Goal: Task Accomplishment & Management: Manage account settings

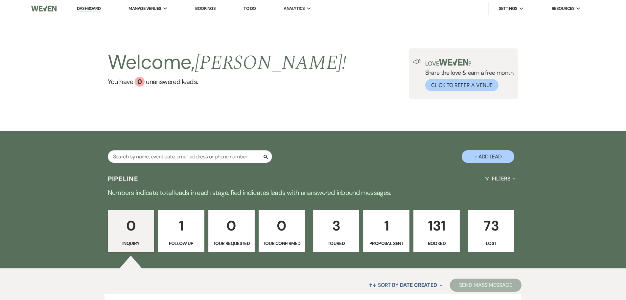
click at [214, 9] on link "Bookings" at bounding box center [205, 9] width 20 height 6
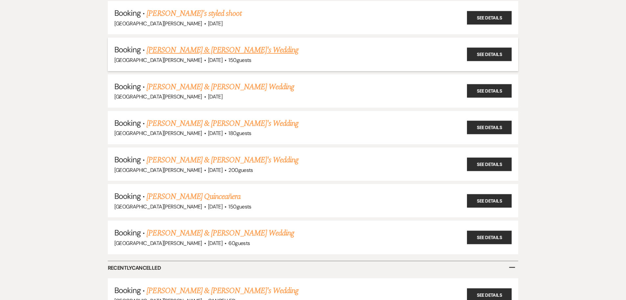
scroll to position [559, 0]
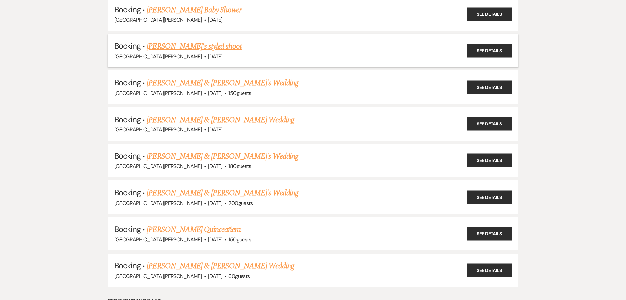
click at [187, 46] on link "Sierra's styled shoot" at bounding box center [194, 46] width 95 height 12
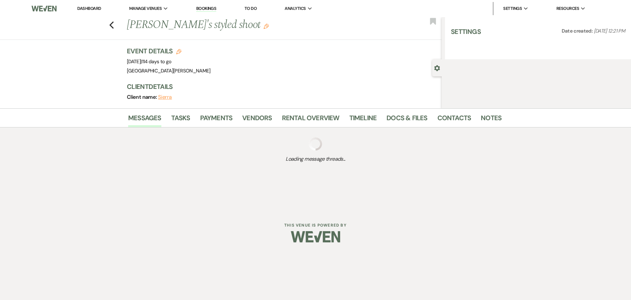
select select "13"
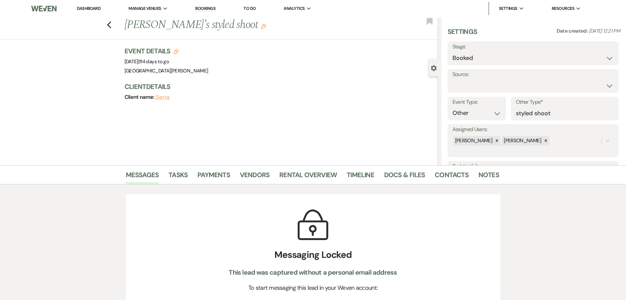
click at [162, 99] on button "Sierra" at bounding box center [163, 96] width 14 height 5
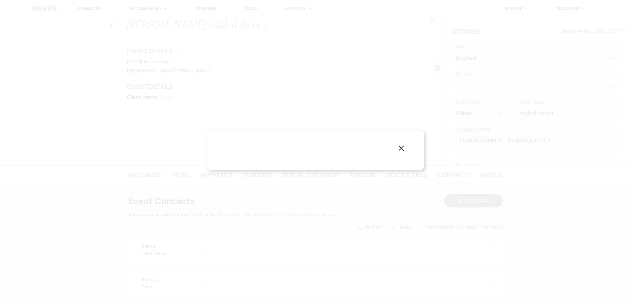
select select "1"
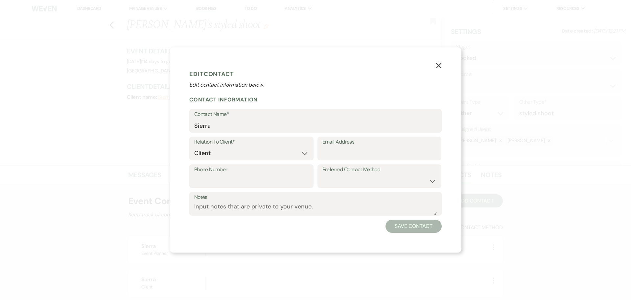
click at [437, 66] on icon "X" at bounding box center [439, 65] width 6 height 6
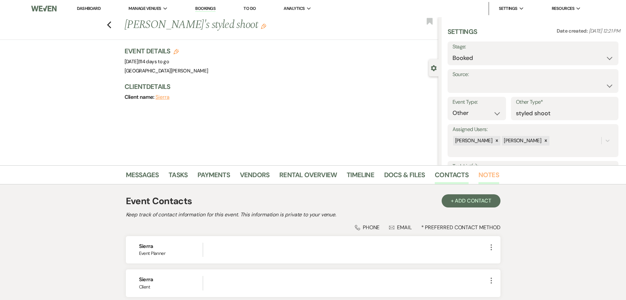
click at [479, 175] on link "Notes" at bounding box center [489, 176] width 21 height 14
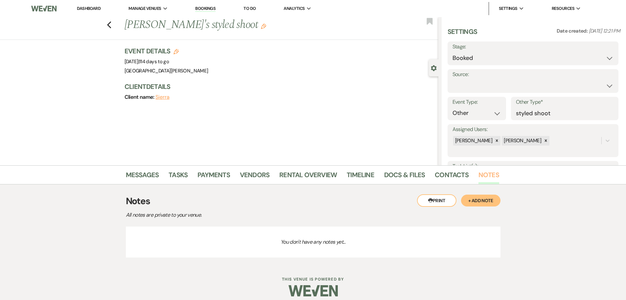
scroll to position [6, 0]
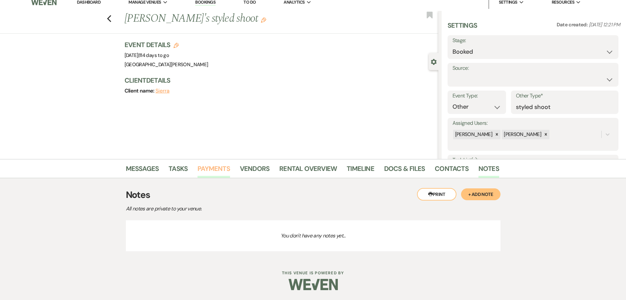
click at [227, 165] on link "Payments" at bounding box center [214, 170] width 33 height 14
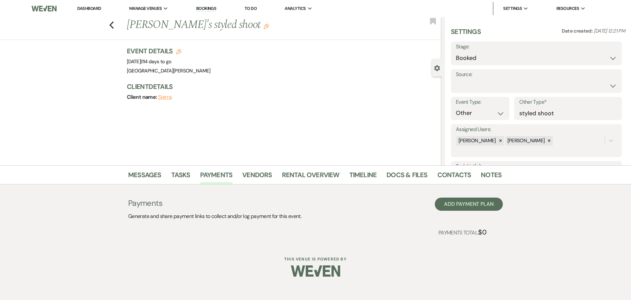
click at [209, 11] on link "Bookings" at bounding box center [206, 9] width 20 height 6
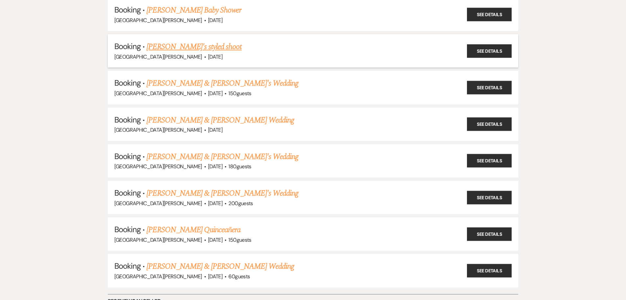
scroll to position [559, 0]
click at [232, 85] on link "[PERSON_NAME] & [PERSON_NAME]'s Wedding" at bounding box center [223, 83] width 152 height 12
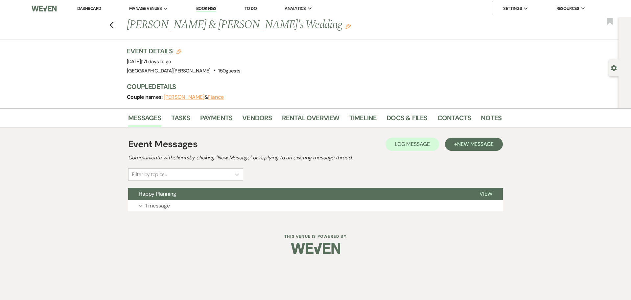
click at [180, 97] on button "[PERSON_NAME]" at bounding box center [184, 96] width 41 height 5
select select "1"
select select "email"
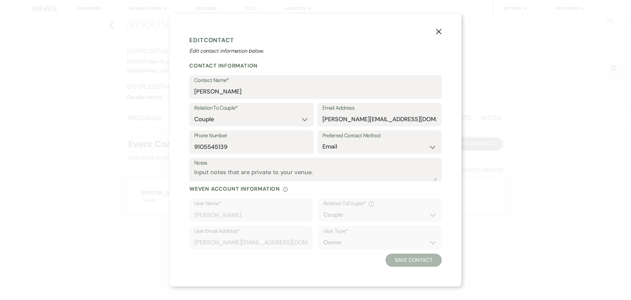
click at [436, 31] on button "X" at bounding box center [439, 31] width 10 height 12
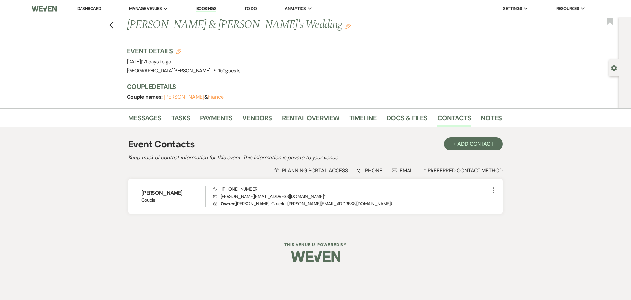
click at [220, 96] on button "Fiance" at bounding box center [216, 96] width 16 height 5
select select "1"
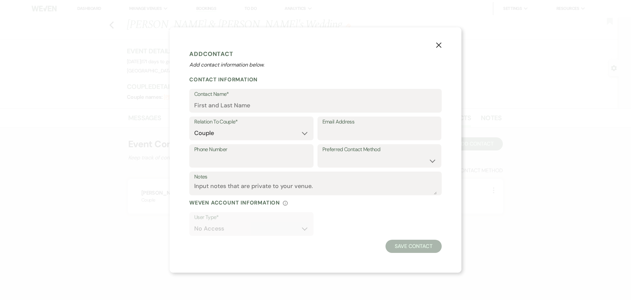
drag, startPoint x: 436, startPoint y: 43, endPoint x: 439, endPoint y: 50, distance: 6.7
click at [436, 44] on icon "X" at bounding box center [439, 45] width 6 height 6
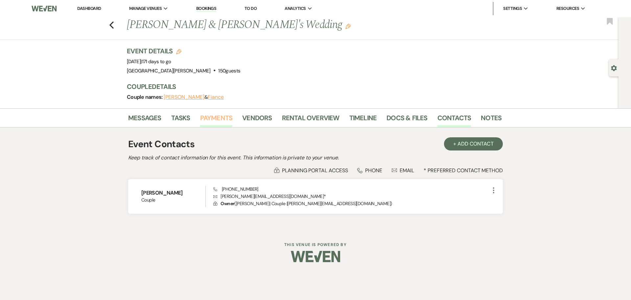
click at [215, 121] on link "Payments" at bounding box center [216, 119] width 33 height 14
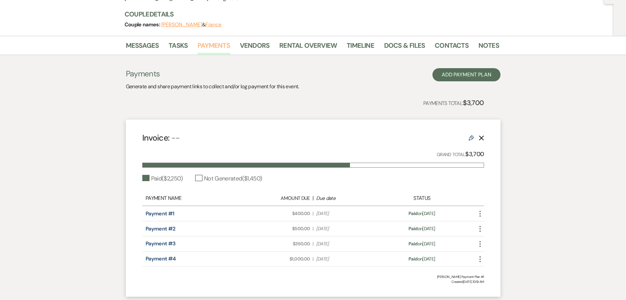
scroll to position [33, 0]
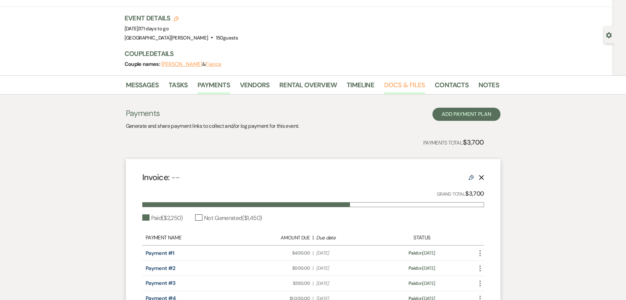
click at [413, 87] on link "Docs & Files" at bounding box center [404, 87] width 41 height 14
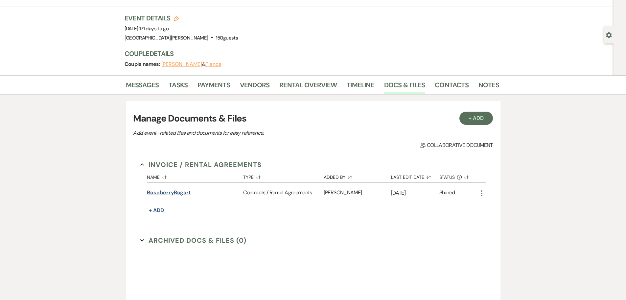
click at [189, 194] on button "RoseberryBogart" at bounding box center [169, 192] width 44 height 8
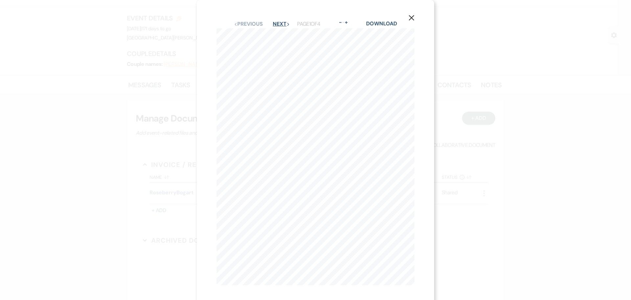
click at [276, 22] on button "Next Next" at bounding box center [281, 23] width 17 height 5
click at [243, 26] on button "Previous Previous" at bounding box center [248, 23] width 29 height 5
click at [279, 26] on button "Next Next" at bounding box center [281, 23] width 17 height 5
click at [410, 17] on icon "X" at bounding box center [412, 18] width 6 height 6
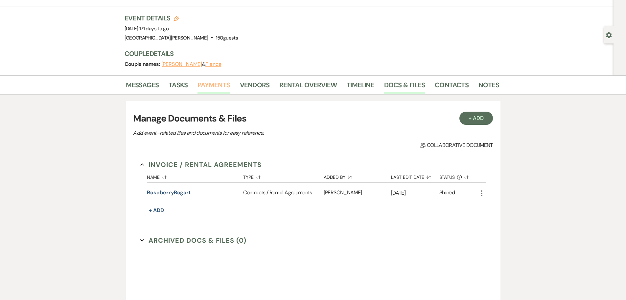
click at [209, 87] on link "Payments" at bounding box center [214, 87] width 33 height 14
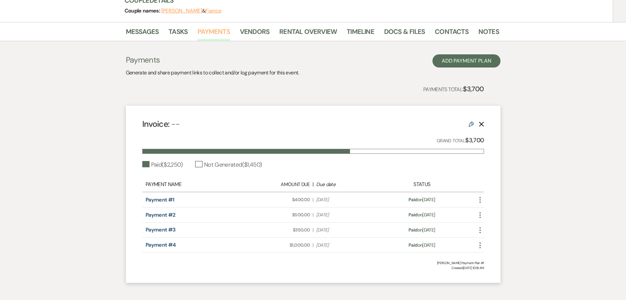
scroll to position [99, 0]
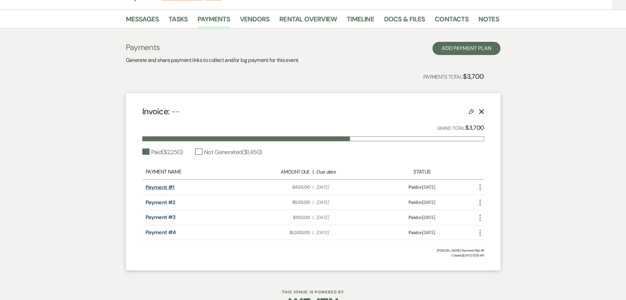
click at [163, 184] on link "Payment #1" at bounding box center [160, 186] width 29 height 7
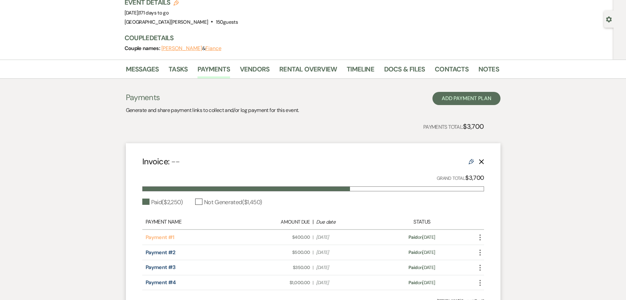
scroll to position [0, 0]
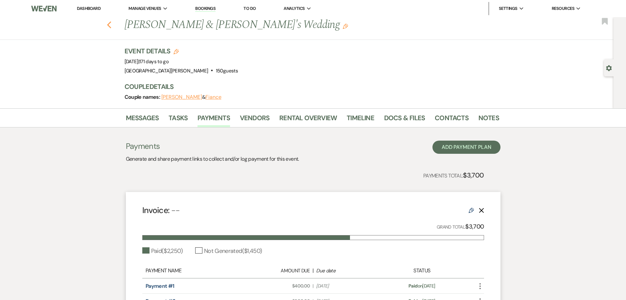
click at [110, 24] on use "button" at bounding box center [109, 24] width 4 height 7
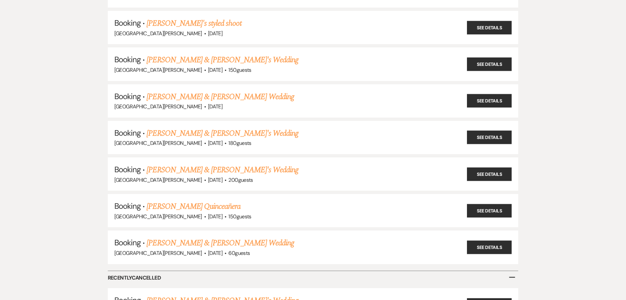
scroll to position [592, 0]
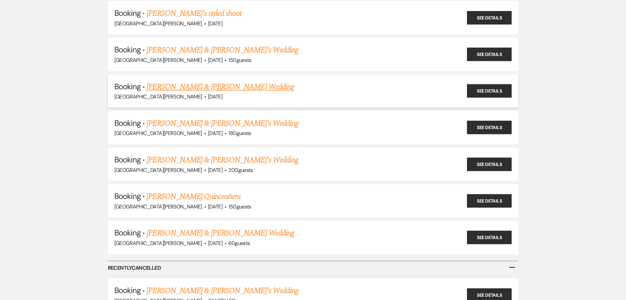
click at [171, 84] on link "Wesley Kitching & Emma Lavan's Wedding" at bounding box center [220, 87] width 147 height 12
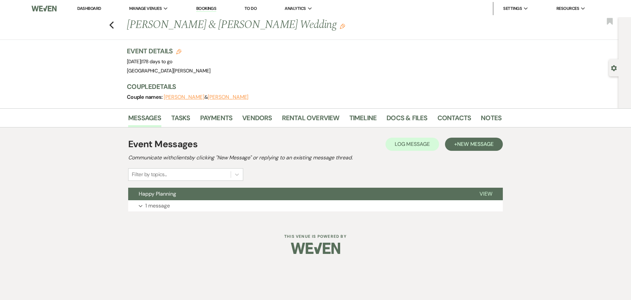
click at [186, 94] on button "Wesley Kitching" at bounding box center [184, 96] width 41 height 5
select select "1"
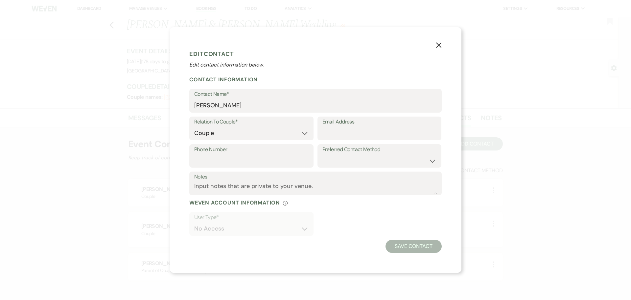
click at [437, 39] on button "X" at bounding box center [439, 45] width 10 height 12
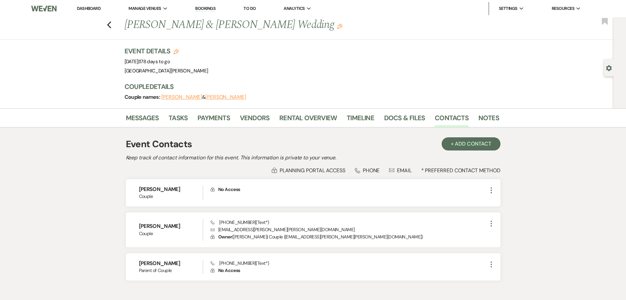
click at [221, 98] on button "Emma Lavan" at bounding box center [226, 96] width 41 height 5
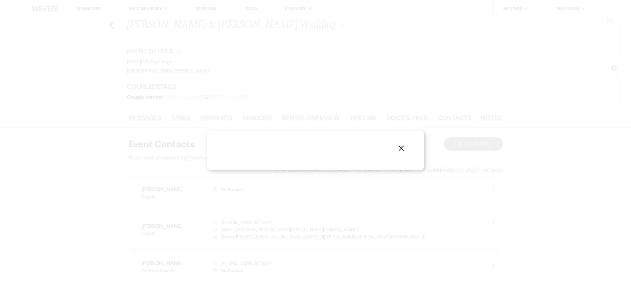
select select "1"
select select "text"
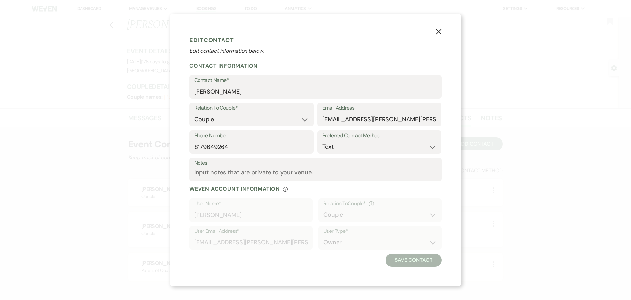
click at [439, 34] on icon "X" at bounding box center [439, 32] width 6 height 6
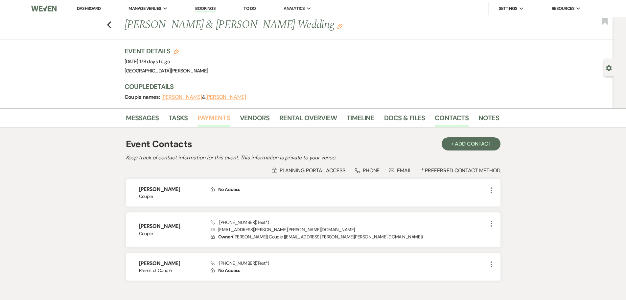
click at [215, 119] on link "Payments" at bounding box center [214, 119] width 33 height 14
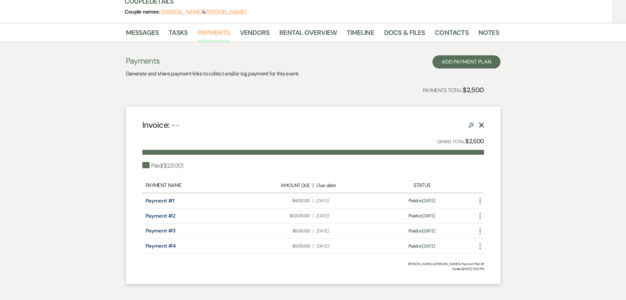
scroll to position [99, 0]
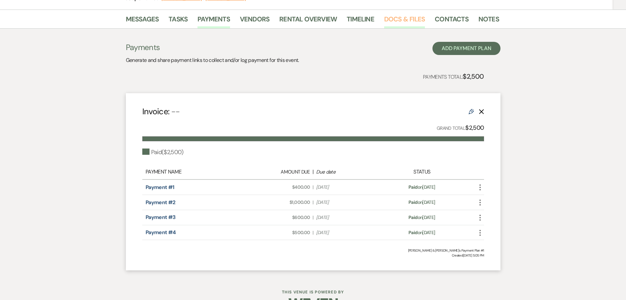
click at [393, 26] on link "Docs & Files" at bounding box center [404, 21] width 41 height 14
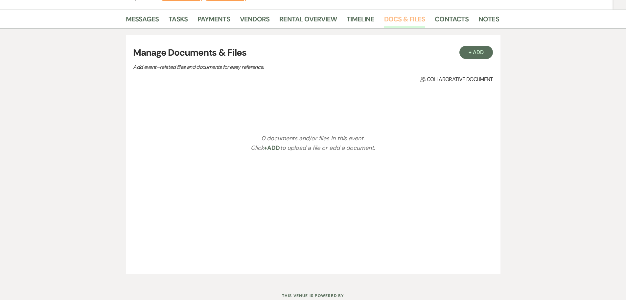
click at [413, 14] on link "Docs & Files" at bounding box center [404, 21] width 41 height 14
click at [214, 24] on link "Payments" at bounding box center [214, 21] width 33 height 14
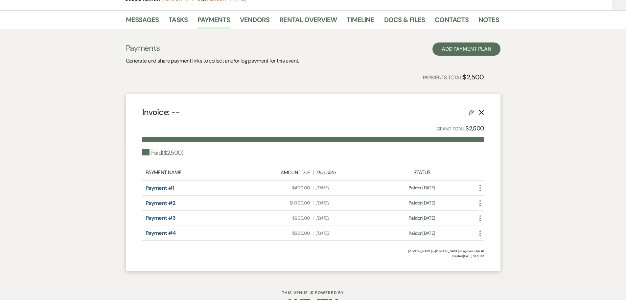
scroll to position [99, 0]
click at [154, 187] on link "Payment #1" at bounding box center [160, 186] width 29 height 7
click at [422, 19] on link "Docs & Files" at bounding box center [404, 21] width 41 height 14
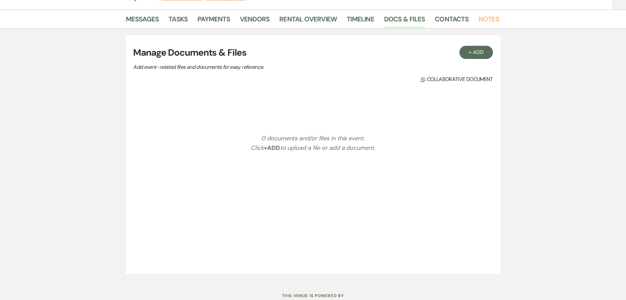
click at [488, 18] on link "Notes" at bounding box center [489, 21] width 21 height 14
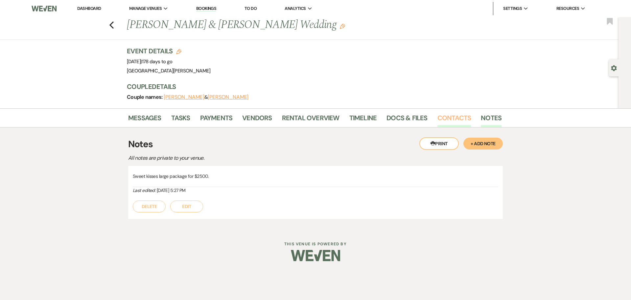
click at [455, 113] on link "Contacts" at bounding box center [455, 119] width 34 height 14
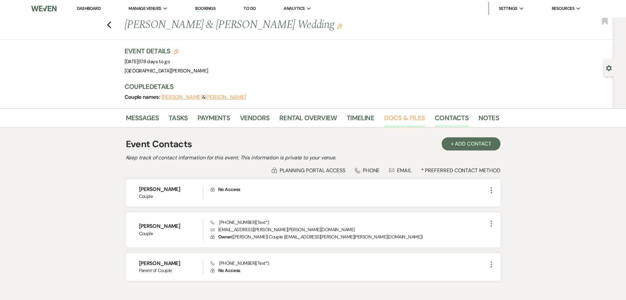
click at [386, 119] on link "Docs & Files" at bounding box center [404, 119] width 41 height 14
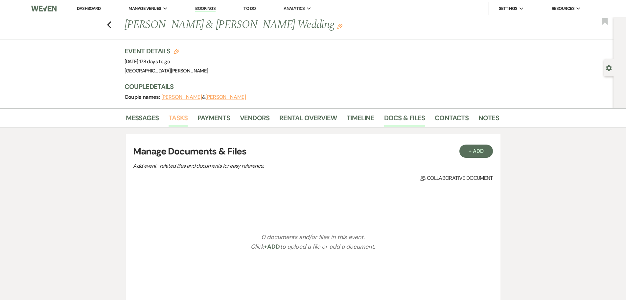
click at [181, 120] on link "Tasks" at bounding box center [178, 119] width 19 height 14
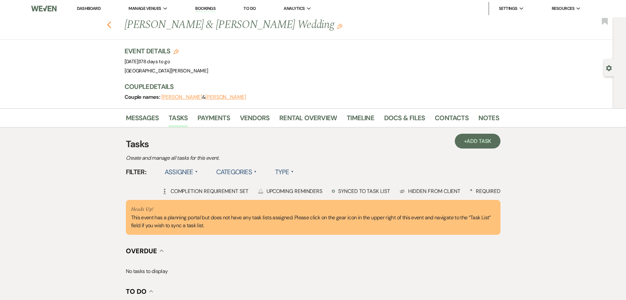
click at [111, 27] on use "button" at bounding box center [109, 24] width 4 height 7
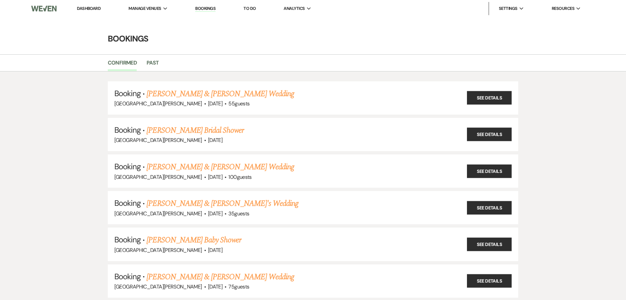
scroll to position [592, 0]
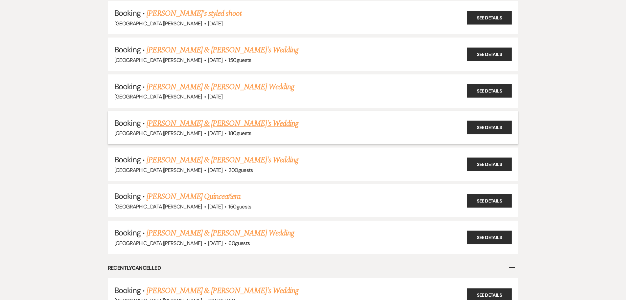
click at [181, 121] on link "Lilly Bachhofer & Fiance's Wedding" at bounding box center [223, 123] width 152 height 12
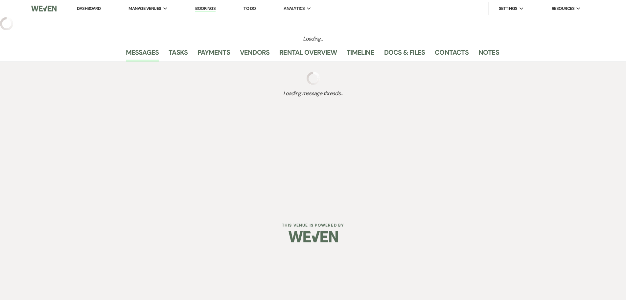
select select "2"
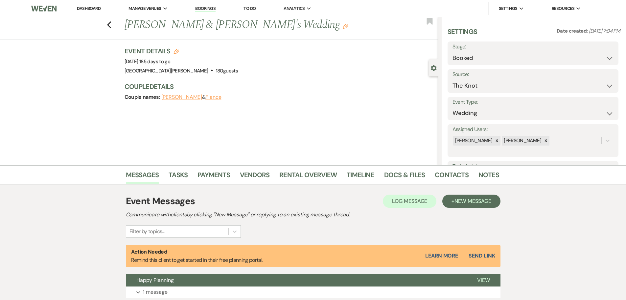
click at [167, 96] on button "Lilly Bachhofer" at bounding box center [181, 96] width 41 height 5
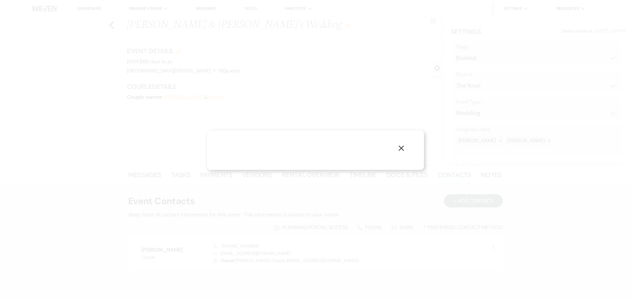
select select "1"
select select "phone"
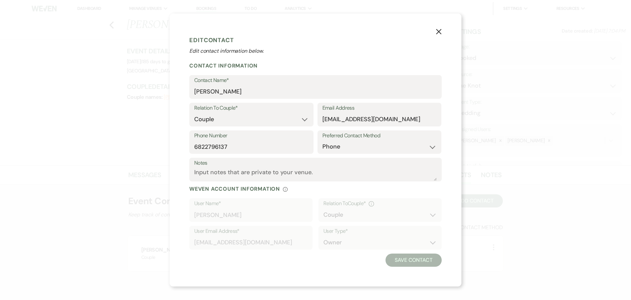
click at [435, 32] on button "X" at bounding box center [439, 31] width 10 height 12
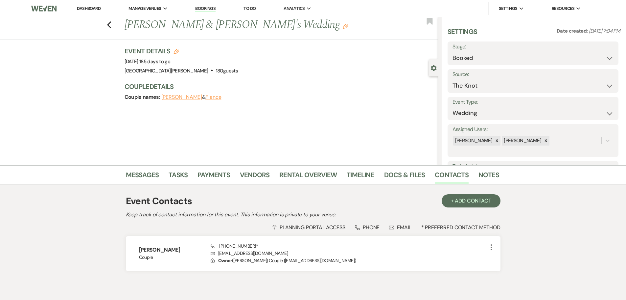
click at [209, 96] on button "Fiance" at bounding box center [214, 96] width 16 height 5
select select "1"
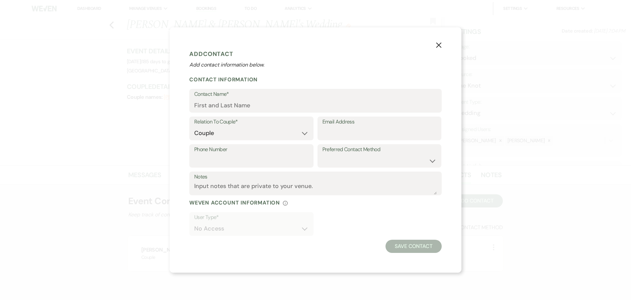
click at [437, 45] on icon "X" at bounding box center [439, 45] width 6 height 6
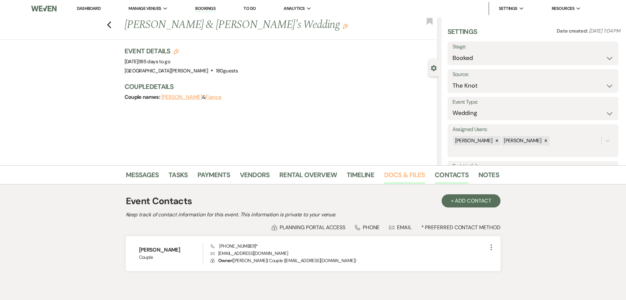
click at [403, 179] on link "Docs & Files" at bounding box center [404, 176] width 41 height 14
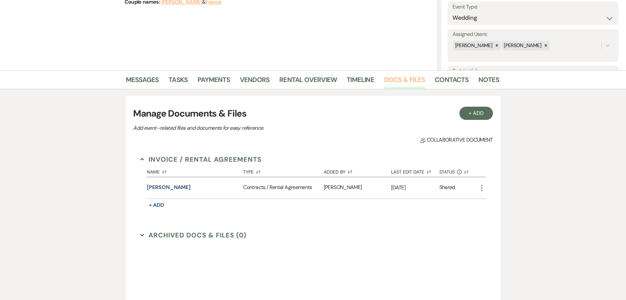
scroll to position [99, 0]
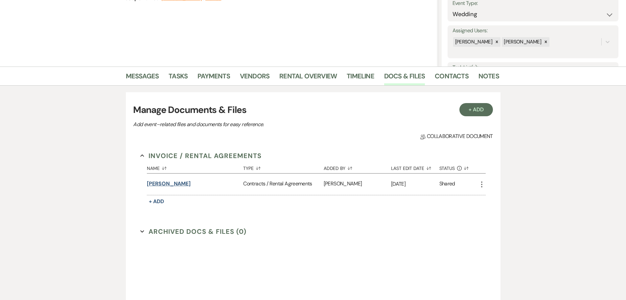
click at [156, 184] on button "bachhofer" at bounding box center [169, 184] width 44 height 8
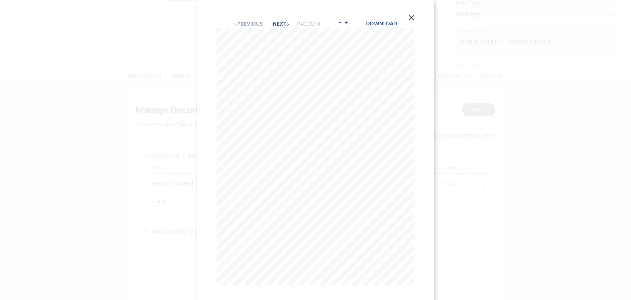
click at [384, 24] on link "Download" at bounding box center [381, 23] width 31 height 7
click at [414, 20] on icon "X" at bounding box center [412, 18] width 6 height 6
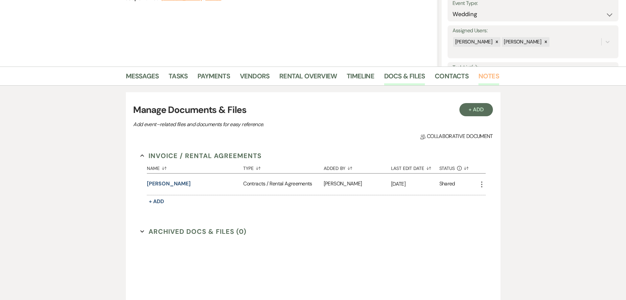
click at [485, 72] on link "Notes" at bounding box center [489, 78] width 21 height 14
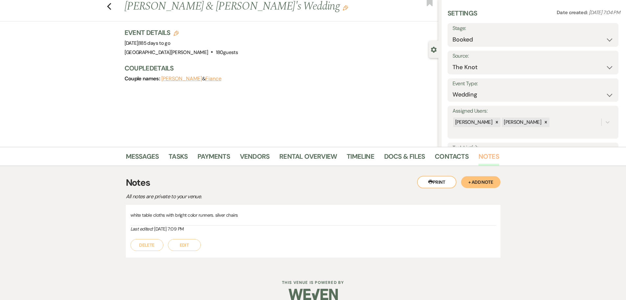
scroll to position [28, 0]
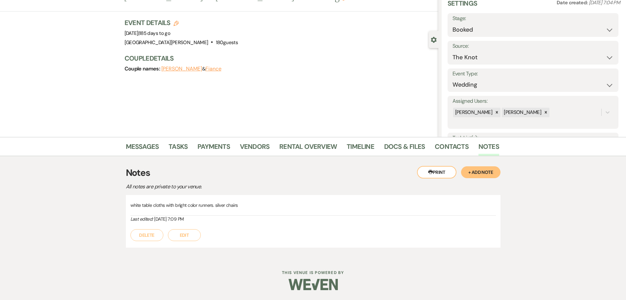
click at [130, 206] on div "white table cloths with bright color runners. silver chairs Last edited: Mar 31…" at bounding box center [313, 221] width 375 height 53
drag, startPoint x: 130, startPoint y: 205, endPoint x: 233, endPoint y: 207, distance: 103.3
click at [242, 207] on p "white table cloths with bright color runners. silver chairs" at bounding box center [314, 204] width 366 height 7
copy p "white table cloths with bright color runners. silver chairs"
click at [304, 174] on h3 "Notes" at bounding box center [313, 173] width 375 height 14
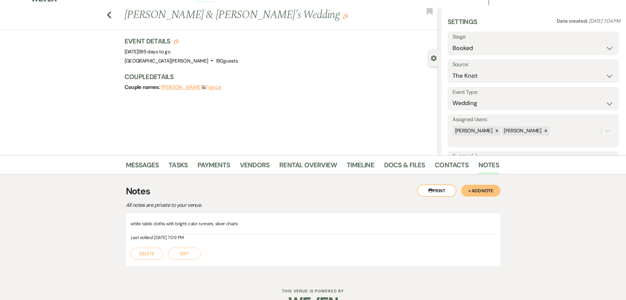
scroll to position [0, 0]
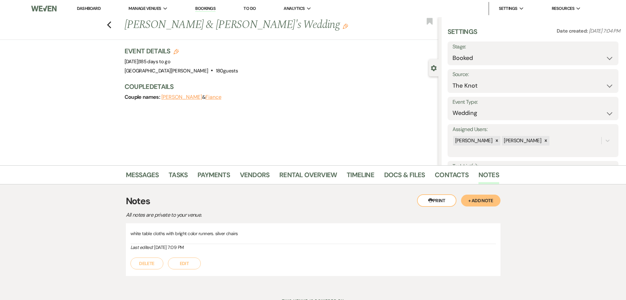
click at [213, 8] on link "Bookings" at bounding box center [205, 9] width 20 height 6
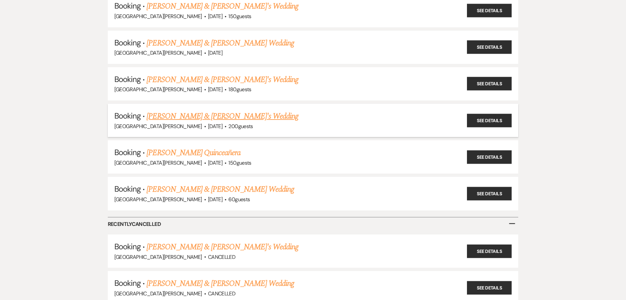
scroll to position [625, 0]
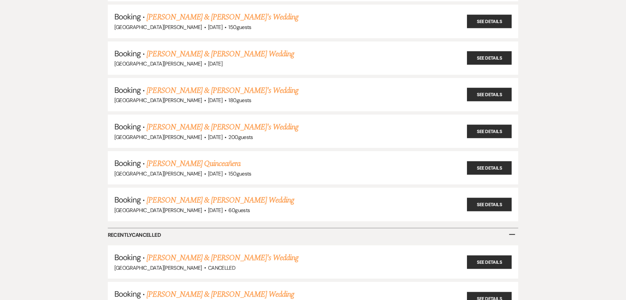
click at [190, 126] on link "Lydia Barger & Fiance's Wedding" at bounding box center [223, 127] width 152 height 12
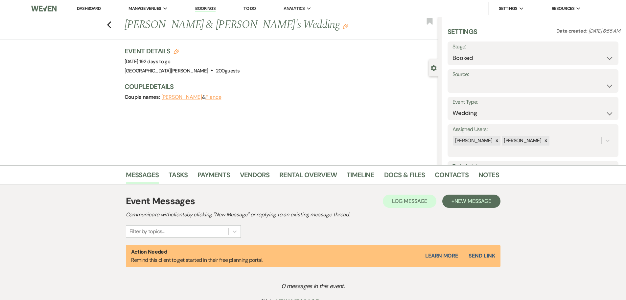
click at [181, 99] on button "Lydia Barger" at bounding box center [181, 96] width 41 height 5
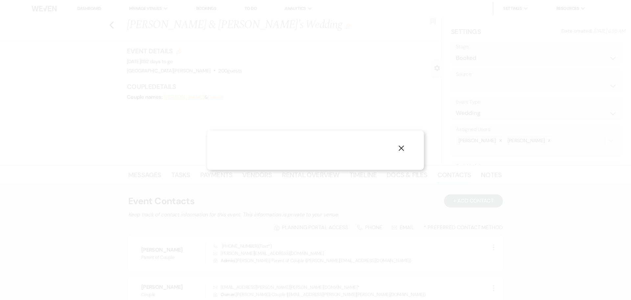
select select "1"
select select "email"
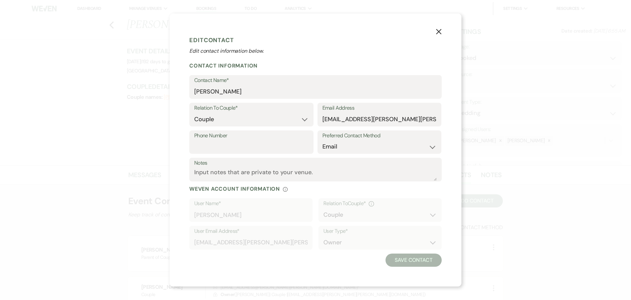
click at [439, 32] on use "button" at bounding box center [438, 31] width 5 height 5
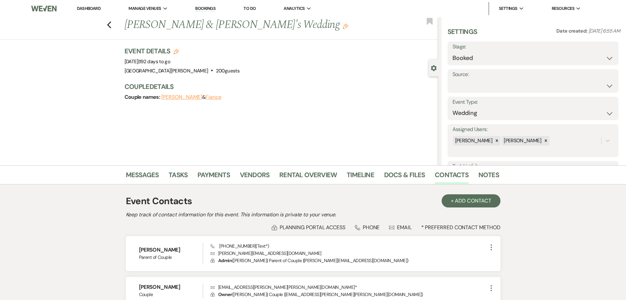
click at [206, 96] on button "Fiance" at bounding box center [214, 96] width 16 height 5
select select "1"
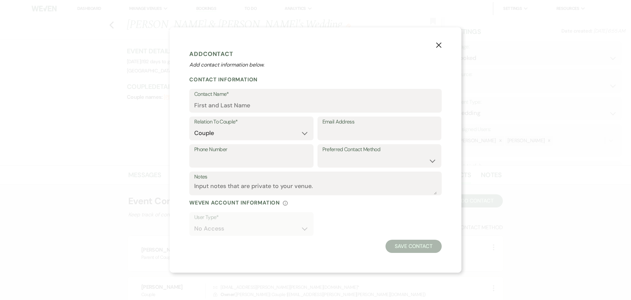
click at [437, 45] on icon "X" at bounding box center [439, 45] width 6 height 6
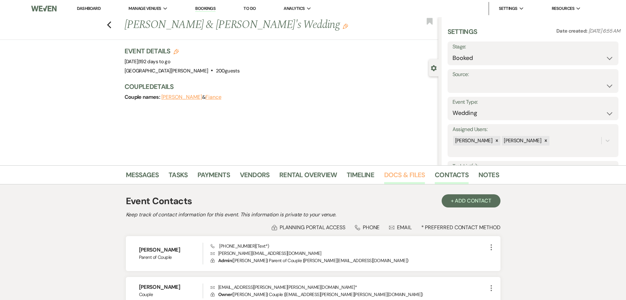
click at [399, 171] on link "Docs & Files" at bounding box center [404, 176] width 41 height 14
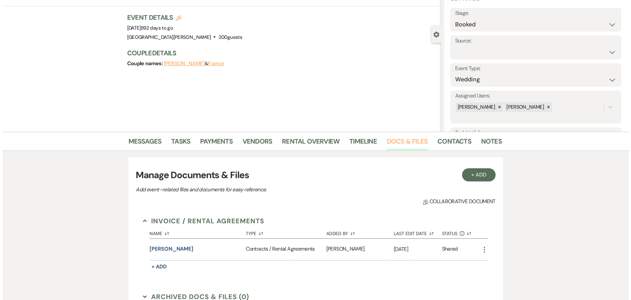
scroll to position [66, 0]
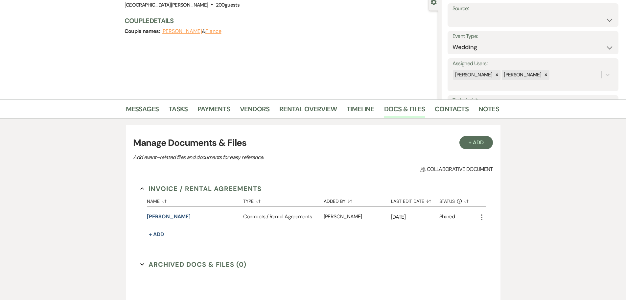
click at [158, 218] on button "Barger" at bounding box center [169, 216] width 44 height 8
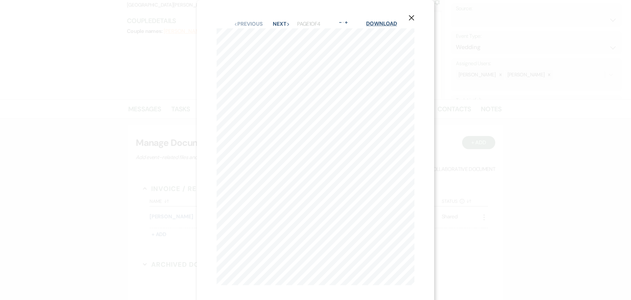
click at [377, 24] on link "Download" at bounding box center [381, 23] width 31 height 7
click at [273, 16] on button "Next Next" at bounding box center [281, 18] width 17 height 5
click at [278, 28] on div "Previous Previous Next Next Page 2 of 4 - Zoom + Download" at bounding box center [316, 24] width 198 height 9
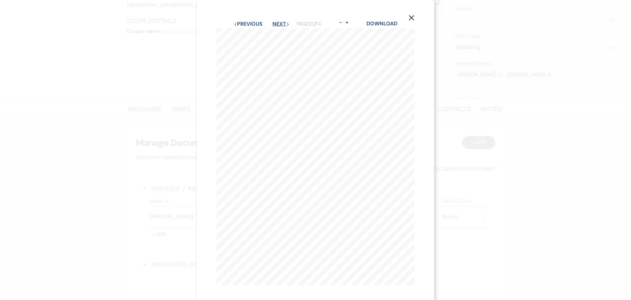
click at [276, 22] on button "Next Next" at bounding box center [281, 23] width 17 height 5
click at [410, 16] on use "button" at bounding box center [411, 17] width 5 height 5
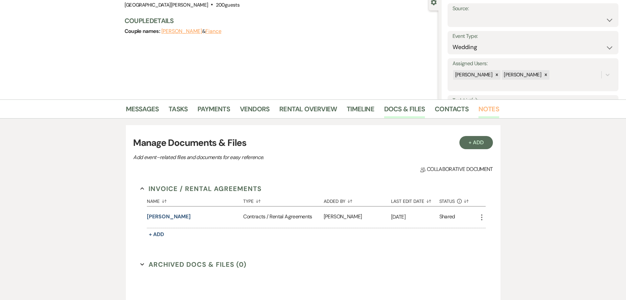
click at [485, 108] on link "Notes" at bounding box center [489, 111] width 21 height 14
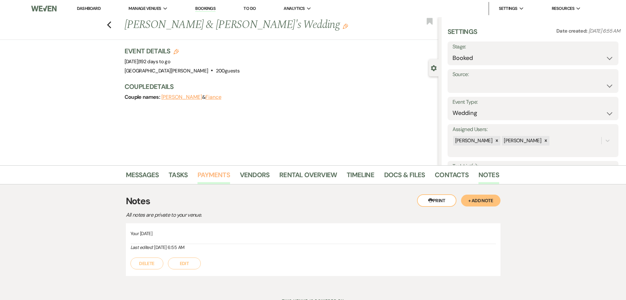
click at [199, 173] on link "Payments" at bounding box center [214, 176] width 33 height 14
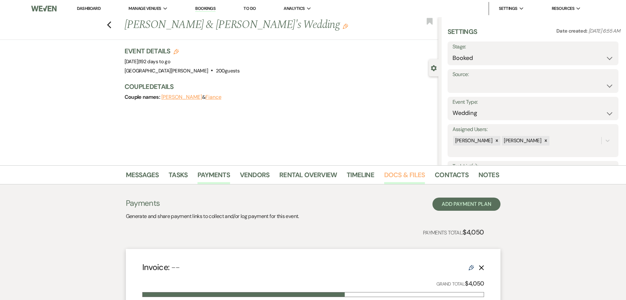
click at [406, 176] on link "Docs & Files" at bounding box center [404, 176] width 41 height 14
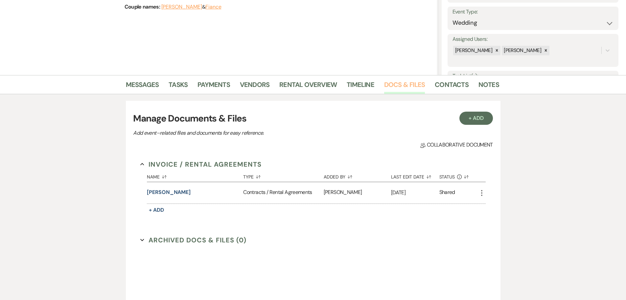
scroll to position [99, 0]
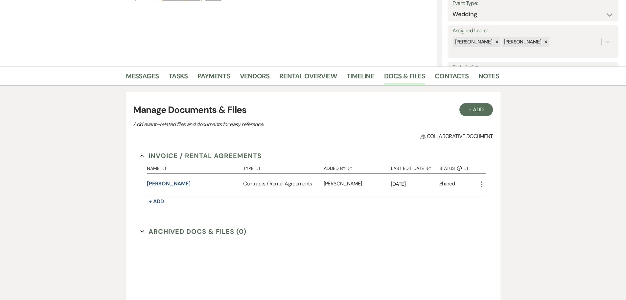
click at [152, 182] on button "Barger" at bounding box center [169, 184] width 44 height 8
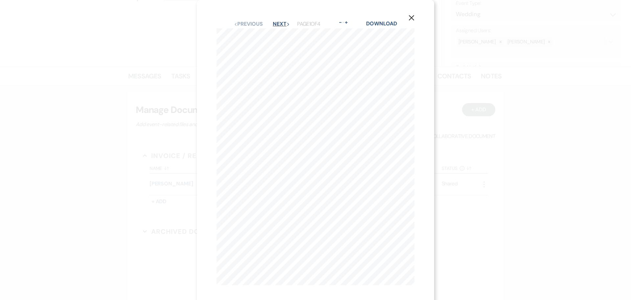
click at [273, 26] on button "Next Next" at bounding box center [281, 23] width 17 height 5
click at [273, 25] on button "Next Next" at bounding box center [281, 23] width 17 height 5
click at [414, 16] on use "button" at bounding box center [411, 17] width 5 height 5
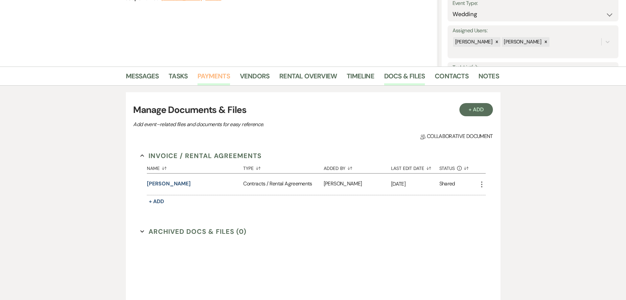
click at [210, 76] on link "Payments" at bounding box center [214, 78] width 33 height 14
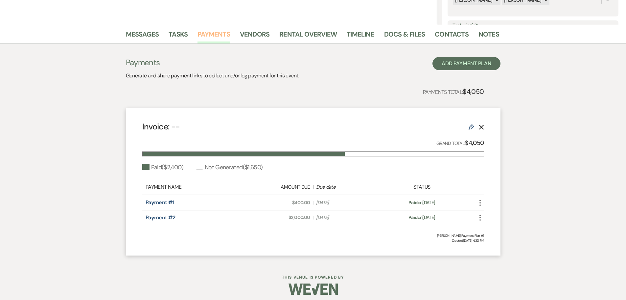
scroll to position [145, 0]
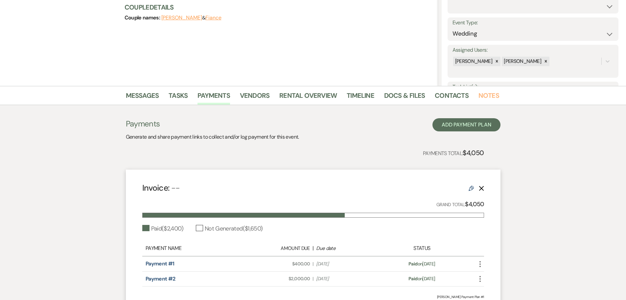
click at [481, 96] on link "Notes" at bounding box center [489, 97] width 21 height 14
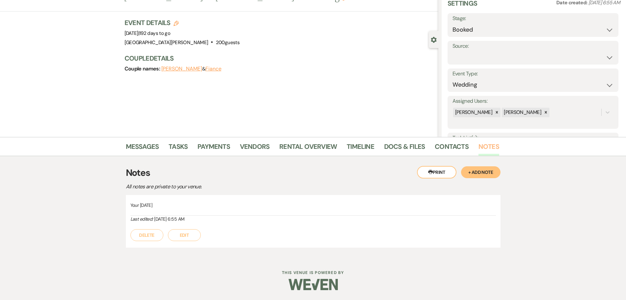
scroll to position [28, 0]
click at [417, 148] on link "Docs & Files" at bounding box center [404, 148] width 41 height 14
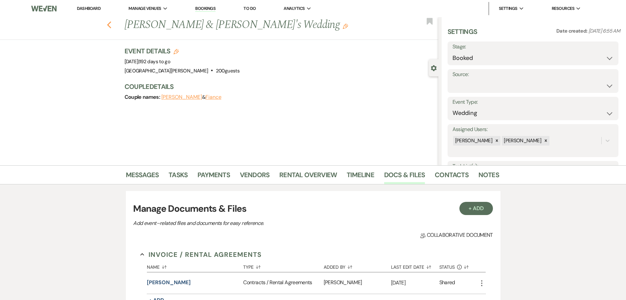
click at [112, 25] on icon "Previous" at bounding box center [109, 25] width 5 height 8
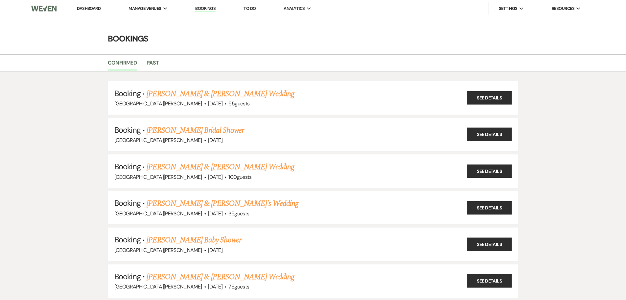
scroll to position [625, 0]
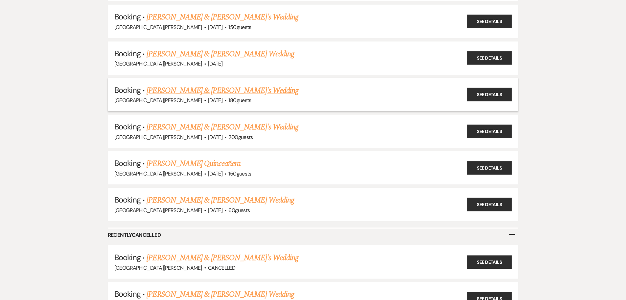
click at [218, 92] on link "Lilly Bachhofer & Fiance's Wedding" at bounding box center [223, 91] width 152 height 12
select select "2"
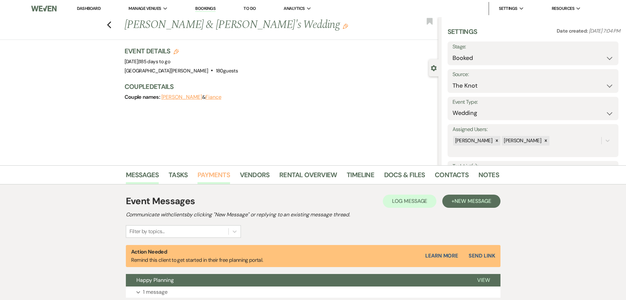
drag, startPoint x: 210, startPoint y: 169, endPoint x: 211, endPoint y: 173, distance: 4.1
click at [210, 170] on li "Payments" at bounding box center [219, 176] width 42 height 16
click at [211, 173] on link "Payments" at bounding box center [214, 176] width 33 height 14
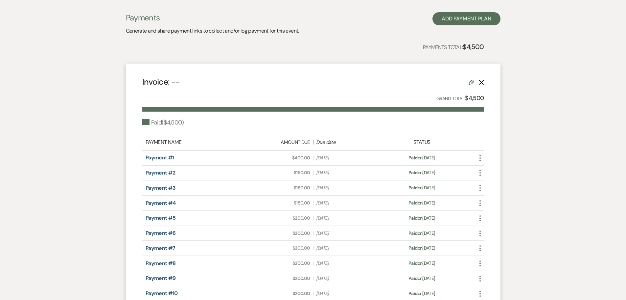
scroll to position [164, 0]
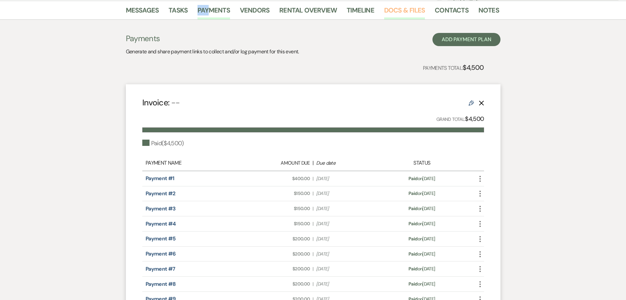
click at [409, 11] on link "Docs & Files" at bounding box center [404, 12] width 41 height 14
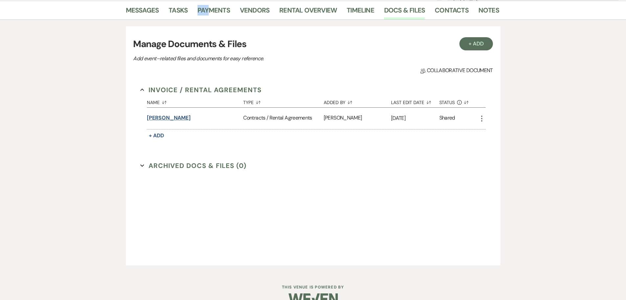
click at [166, 118] on button "bachhofer" at bounding box center [169, 118] width 44 height 8
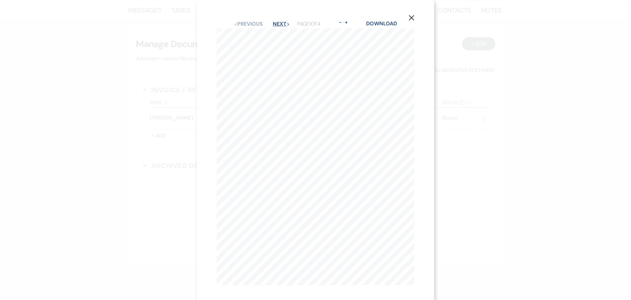
click at [277, 24] on button "Next Next" at bounding box center [281, 23] width 17 height 5
click at [411, 17] on use "button" at bounding box center [411, 17] width 5 height 5
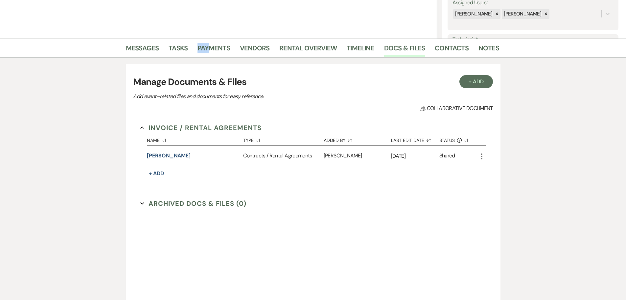
scroll to position [66, 0]
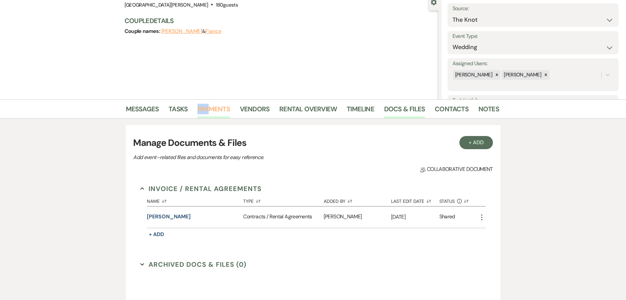
click at [214, 111] on link "Payments" at bounding box center [214, 111] width 33 height 14
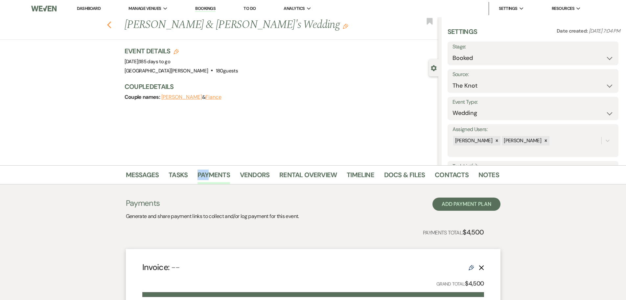
click at [112, 26] on icon "Previous" at bounding box center [109, 25] width 5 height 8
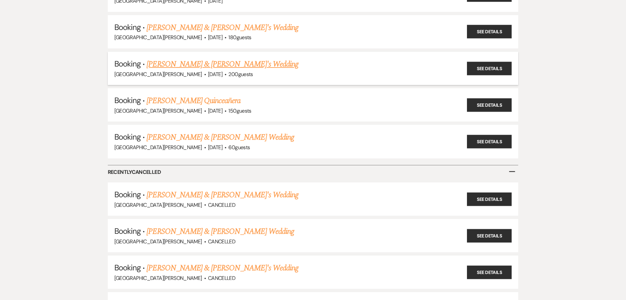
scroll to position [691, 0]
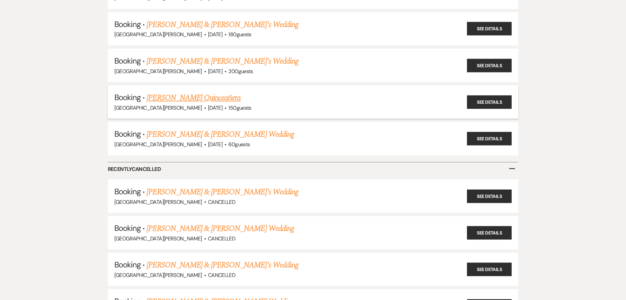
click at [161, 100] on link "Anna Amaya's Quinceañera" at bounding box center [194, 98] width 94 height 12
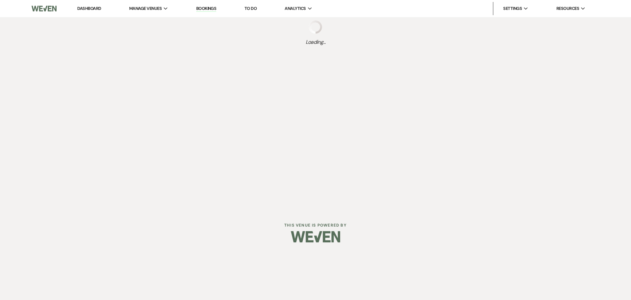
select select "6"
select select "15"
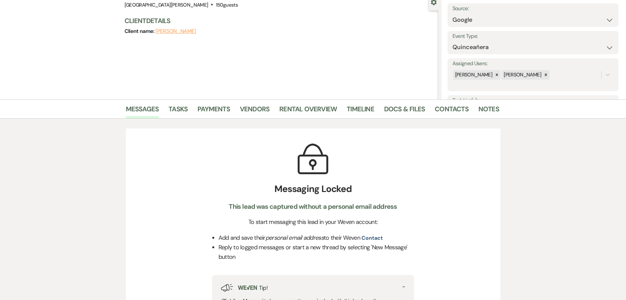
click at [180, 33] on button "Anna Amaya" at bounding box center [176, 31] width 41 height 5
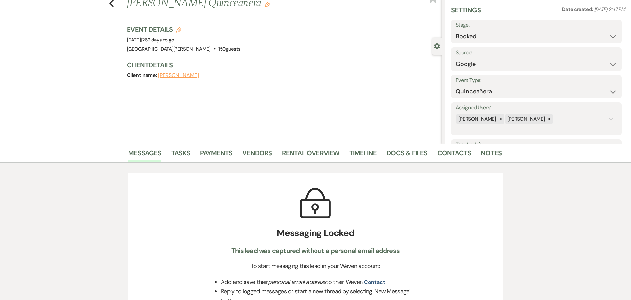
select select "1"
select select "text"
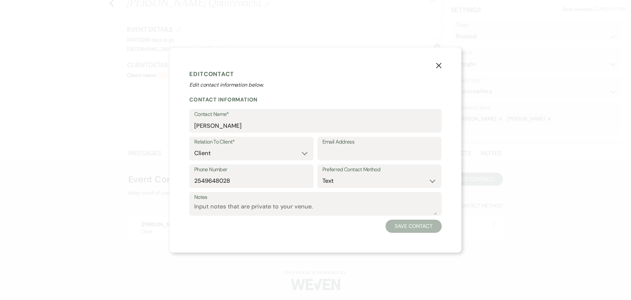
click at [440, 66] on use "button" at bounding box center [438, 65] width 5 height 5
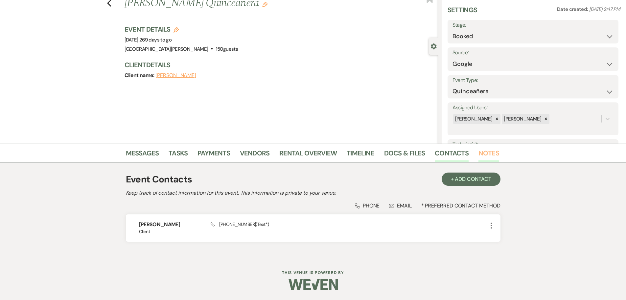
click at [486, 155] on link "Notes" at bounding box center [489, 155] width 21 height 14
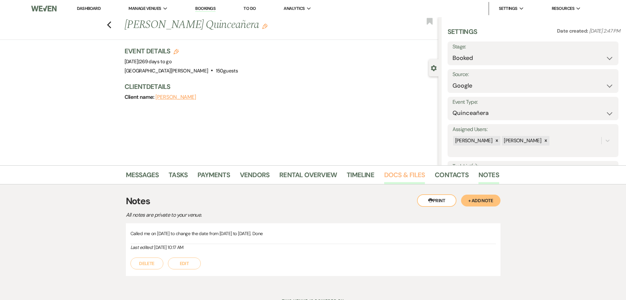
click at [397, 181] on link "Docs & Files" at bounding box center [404, 176] width 41 height 14
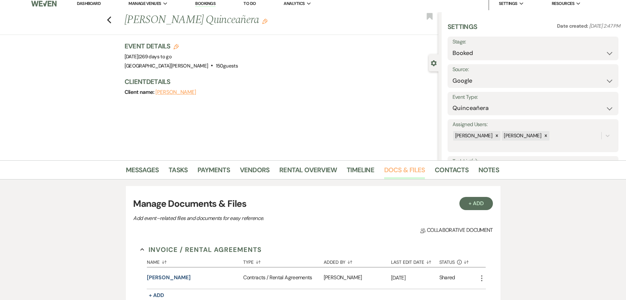
scroll to position [66, 0]
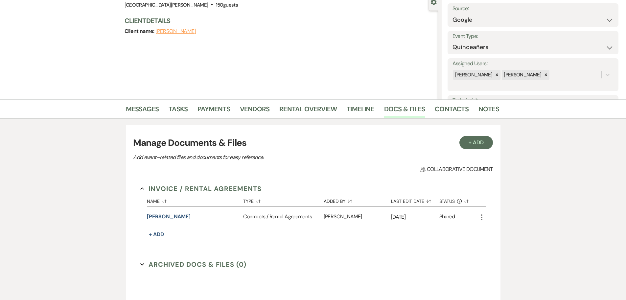
click at [174, 215] on button "Anna Amaya" at bounding box center [169, 216] width 44 height 8
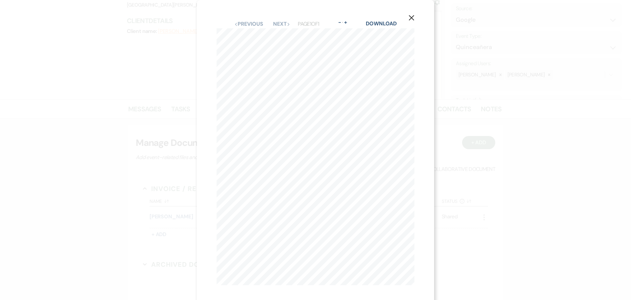
click at [382, 16] on div "X Previous Previous Next Next Page 1 of 1 - Zoom + Download assistance as each …" at bounding box center [315, 152] width 237 height 304
click at [378, 23] on link "Download" at bounding box center [381, 23] width 31 height 7
click at [273, 27] on button "Next Next" at bounding box center [281, 23] width 17 height 5
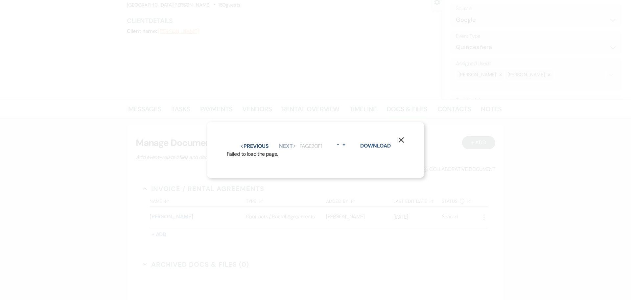
drag, startPoint x: 401, startPoint y: 134, endPoint x: 377, endPoint y: 148, distance: 28.8
click at [401, 134] on button "X" at bounding box center [402, 140] width 10 height 12
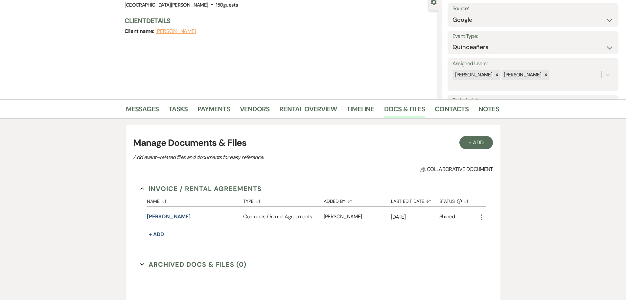
click at [160, 213] on button "Anna Amaya" at bounding box center [169, 216] width 44 height 8
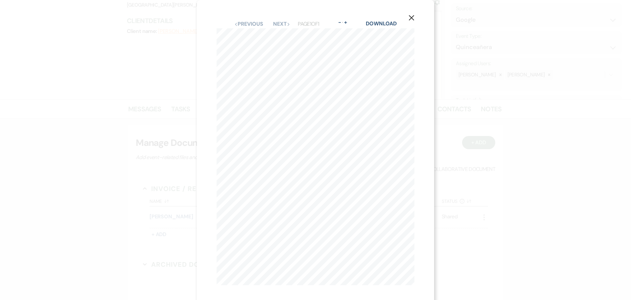
click at [274, 25] on button "Next Next" at bounding box center [281, 23] width 17 height 5
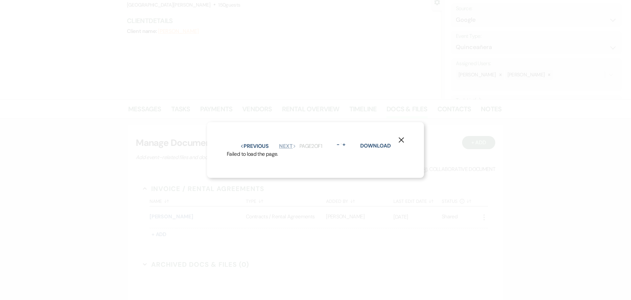
click at [283, 143] on button "Next Next" at bounding box center [287, 145] width 17 height 5
click at [250, 143] on button "Previous Previous" at bounding box center [254, 145] width 29 height 5
click at [254, 143] on button "Previous Previous" at bounding box center [254, 145] width 29 height 5
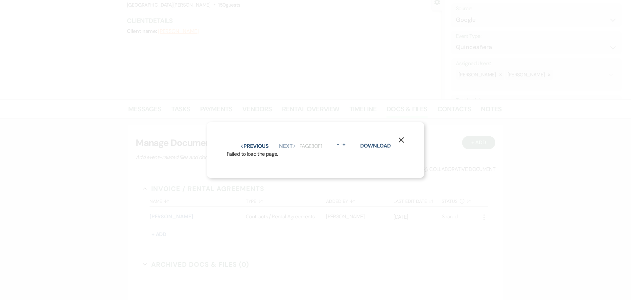
click at [400, 134] on button "X" at bounding box center [402, 140] width 10 height 12
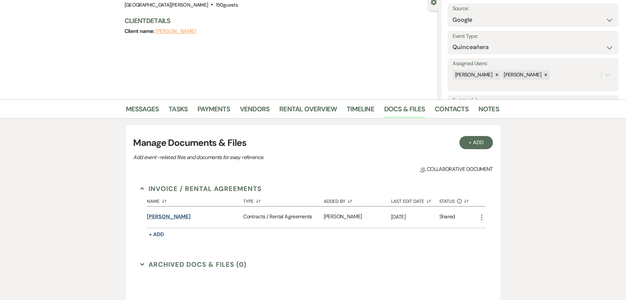
click at [157, 219] on button "Anna Amaya" at bounding box center [169, 216] width 44 height 8
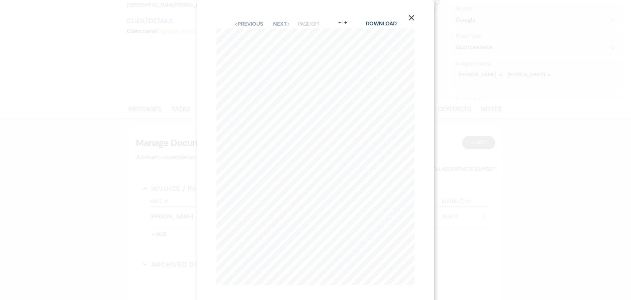
click at [244, 22] on button "Previous Previous" at bounding box center [248, 23] width 29 height 5
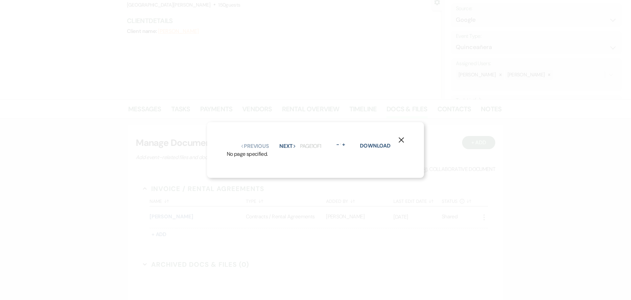
click at [400, 139] on use "button" at bounding box center [401, 139] width 5 height 5
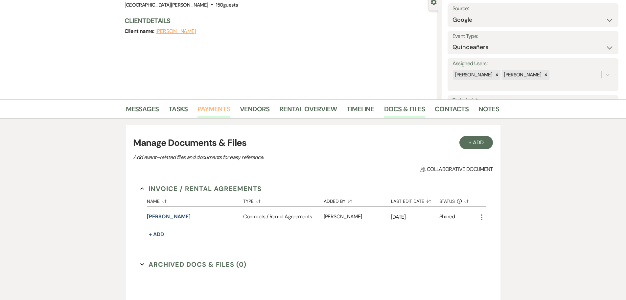
click at [226, 107] on link "Payments" at bounding box center [214, 111] width 33 height 14
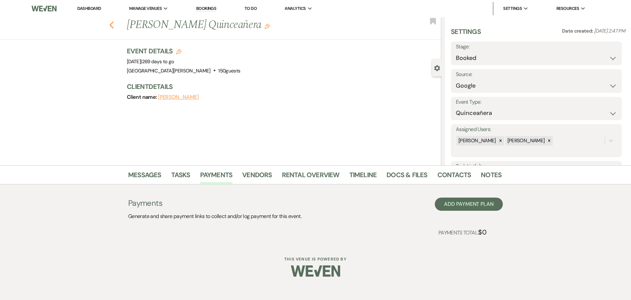
click at [111, 28] on icon "Previous" at bounding box center [111, 25] width 5 height 8
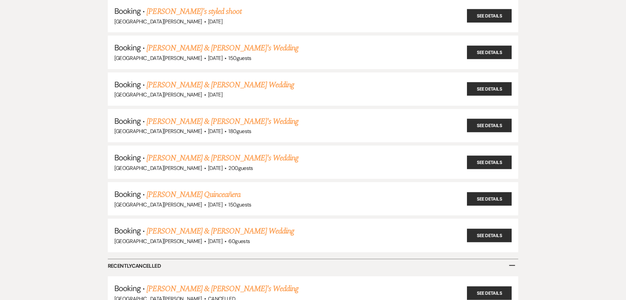
scroll to position [658, 0]
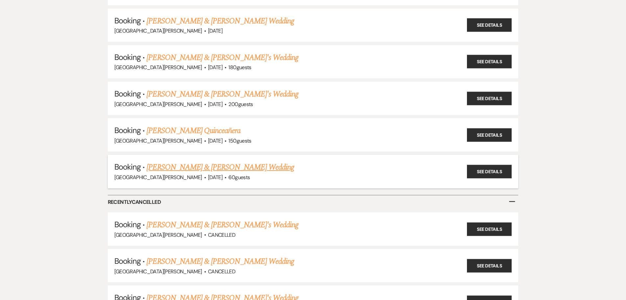
click at [218, 165] on link "Kevin & Leslie Smith's Wedding" at bounding box center [220, 167] width 147 height 12
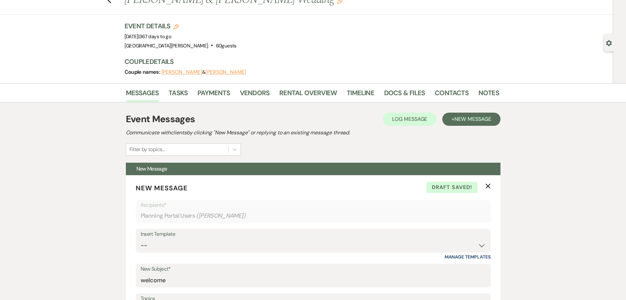
scroll to position [66, 0]
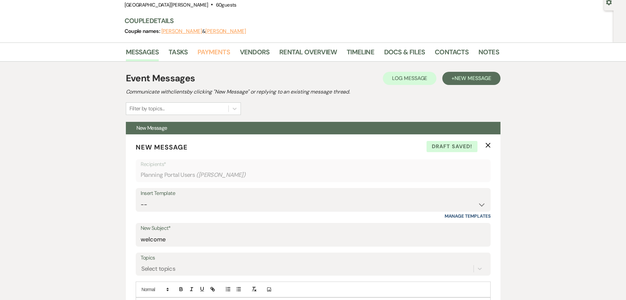
drag, startPoint x: 202, startPoint y: 49, endPoint x: 230, endPoint y: 54, distance: 27.7
click at [202, 49] on link "Payments" at bounding box center [214, 54] width 33 height 14
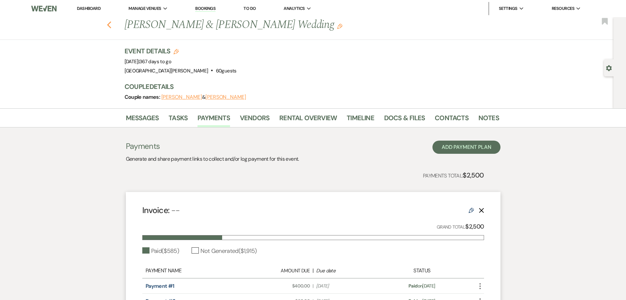
click at [110, 27] on icon "Previous" at bounding box center [109, 25] width 5 height 8
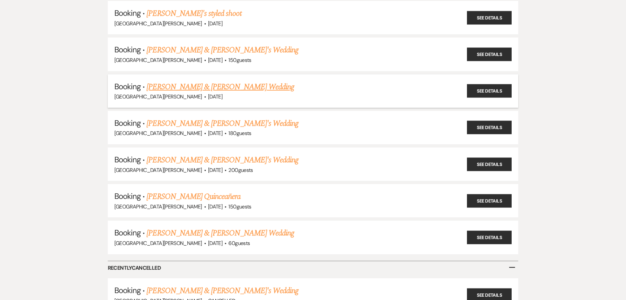
scroll to position [559, 0]
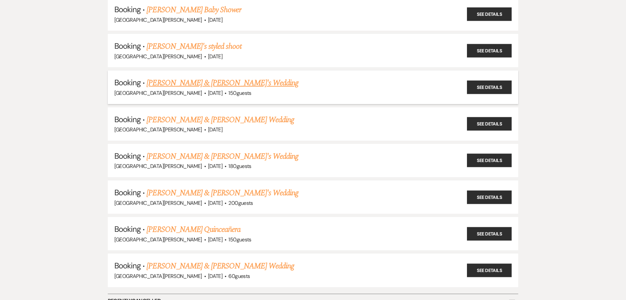
click at [218, 85] on link "[PERSON_NAME] & [PERSON_NAME]'s Wedding" at bounding box center [223, 83] width 152 height 12
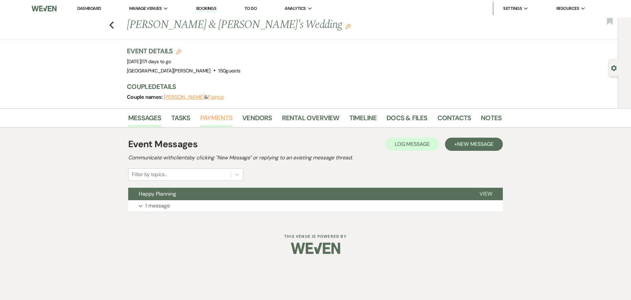
click at [211, 114] on link "Payments" at bounding box center [216, 119] width 33 height 14
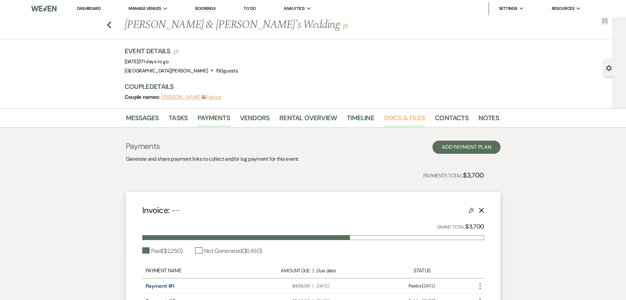
click at [392, 120] on link "Docs & Files" at bounding box center [404, 119] width 41 height 14
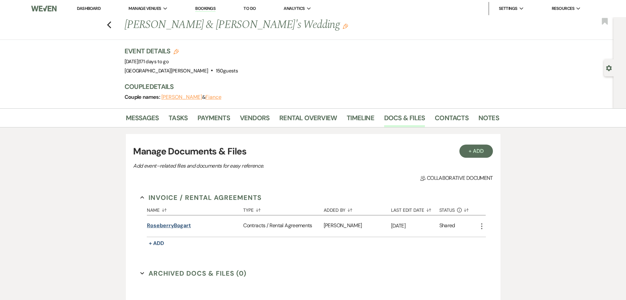
click at [180, 223] on button "RoseberryBogart" at bounding box center [169, 225] width 44 height 8
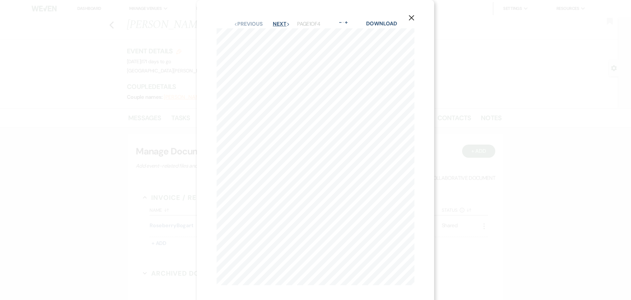
click at [281, 24] on button "Next Next" at bounding box center [281, 23] width 17 height 5
click at [414, 18] on icon "X" at bounding box center [412, 18] width 6 height 6
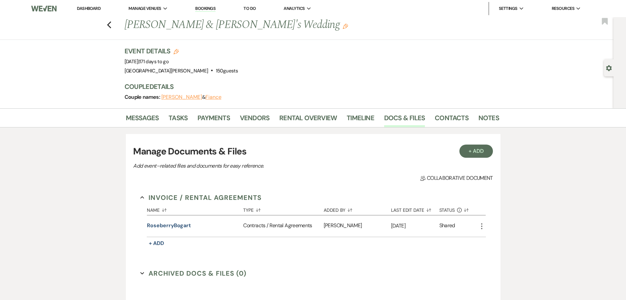
click at [206, 9] on link "Bookings" at bounding box center [205, 9] width 20 height 6
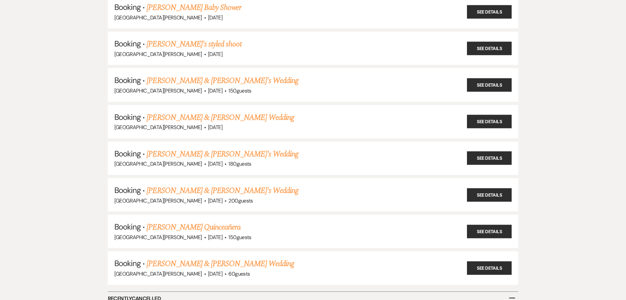
scroll to position [592, 0]
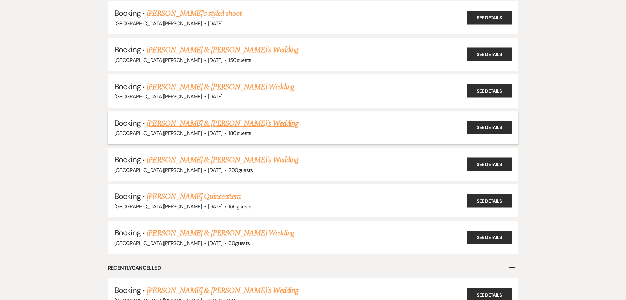
click at [191, 125] on link "Lilly Bachhofer & Fiance's Wedding" at bounding box center [223, 123] width 152 height 12
select select "2"
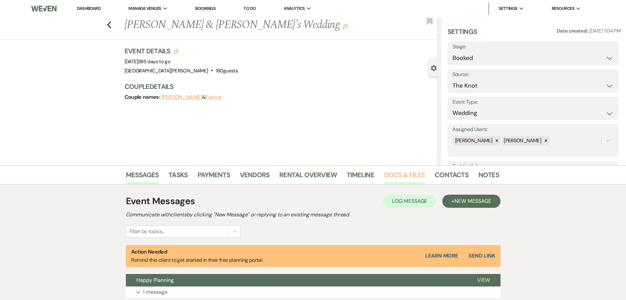
click at [400, 176] on link "Docs & Files" at bounding box center [404, 176] width 41 height 14
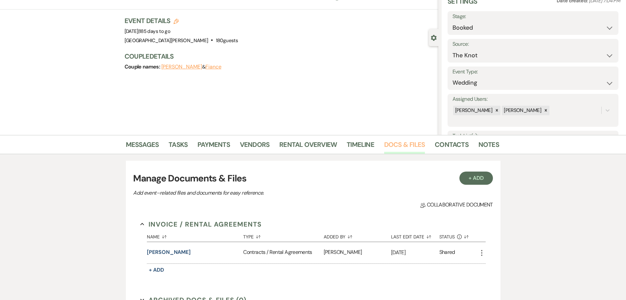
scroll to position [66, 0]
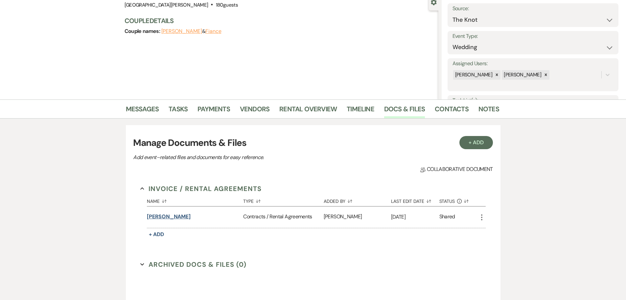
click at [169, 216] on button "bachhofer" at bounding box center [169, 216] width 44 height 8
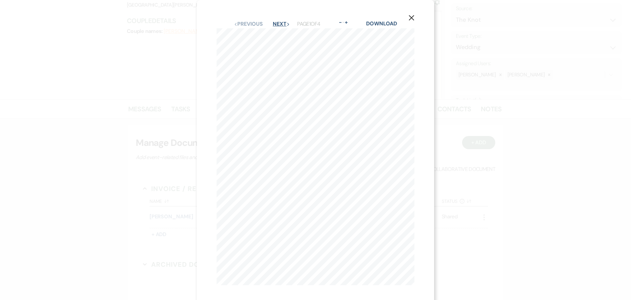
click at [273, 24] on button "Next Next" at bounding box center [281, 23] width 17 height 5
click at [273, 23] on button "Next Next" at bounding box center [281, 23] width 17 height 5
click at [273, 24] on button "Next Next" at bounding box center [281, 23] width 17 height 5
click at [410, 17] on icon "X" at bounding box center [412, 18] width 6 height 6
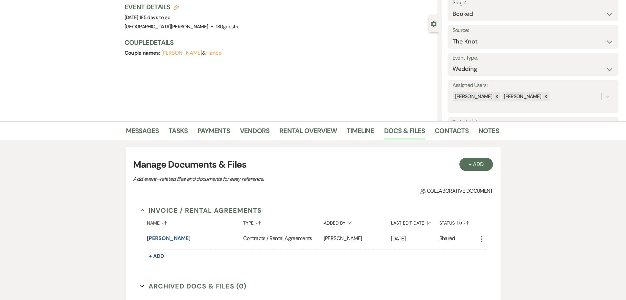
scroll to position [0, 0]
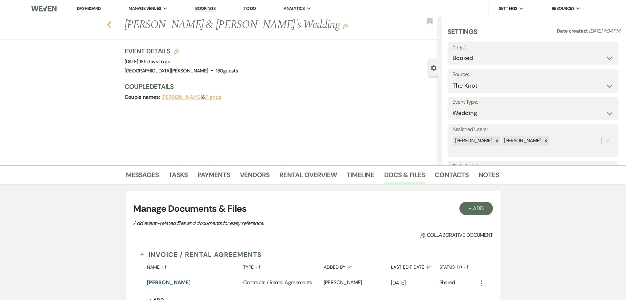
click at [111, 27] on use "button" at bounding box center [109, 24] width 4 height 7
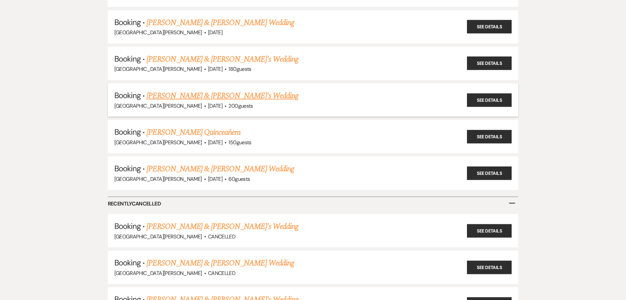
scroll to position [658, 0]
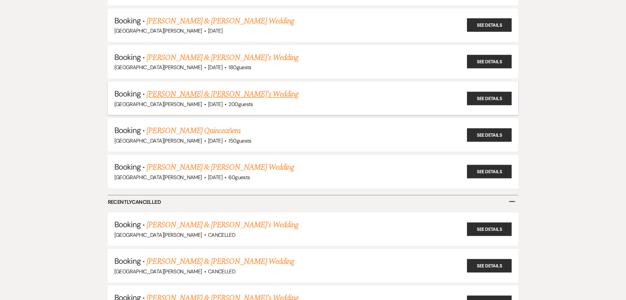
click at [195, 93] on link "Lydia Barger & Fiance's Wedding" at bounding box center [223, 94] width 152 height 12
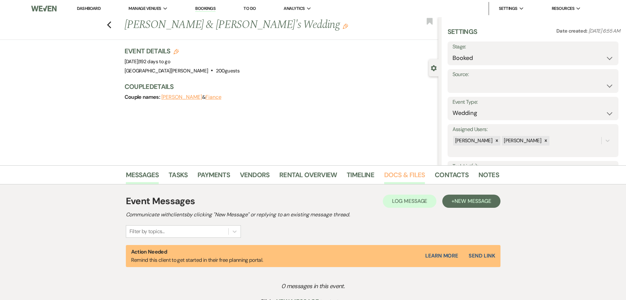
click at [404, 175] on link "Docs & Files" at bounding box center [404, 176] width 41 height 14
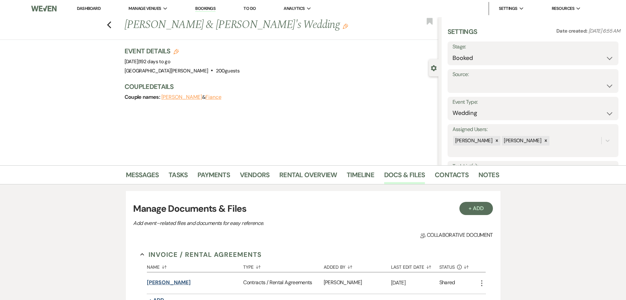
click at [153, 284] on button "Barger" at bounding box center [169, 282] width 44 height 8
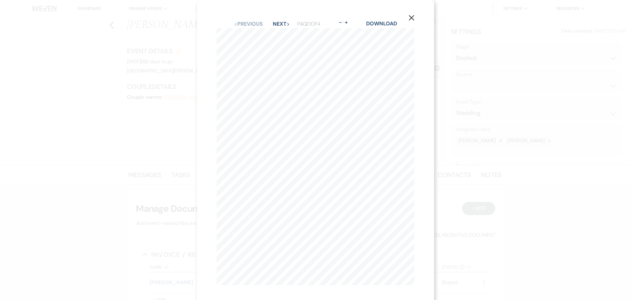
click at [274, 21] on button "Next Next" at bounding box center [281, 23] width 17 height 5
click at [274, 22] on button "Next Next" at bounding box center [281, 23] width 17 height 5
click at [413, 13] on button "X" at bounding box center [412, 18] width 10 height 12
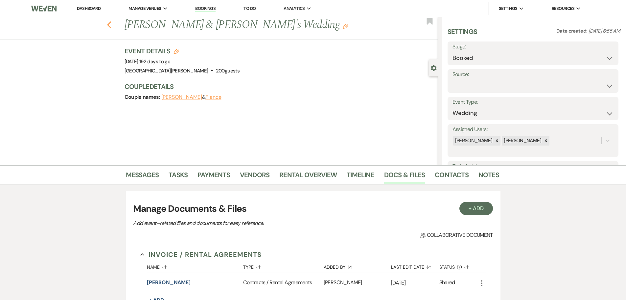
click at [111, 27] on icon "Previous" at bounding box center [109, 25] width 5 height 8
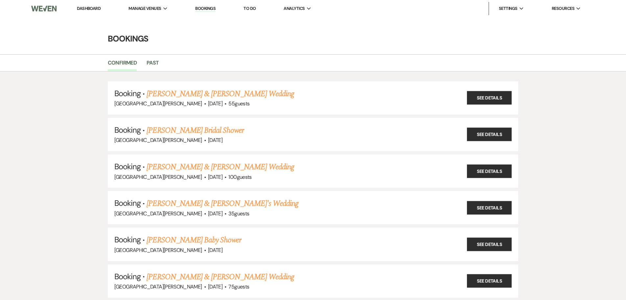
scroll to position [658, 0]
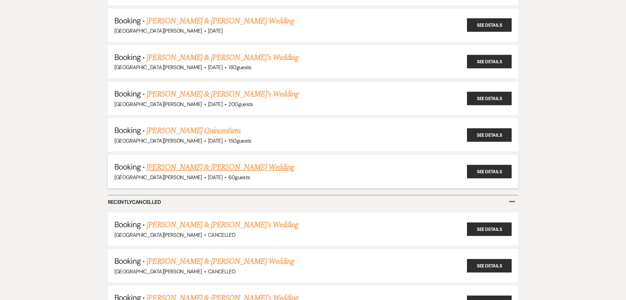
click at [217, 164] on link "Kevin & Leslie Smith's Wedding" at bounding box center [220, 167] width 147 height 12
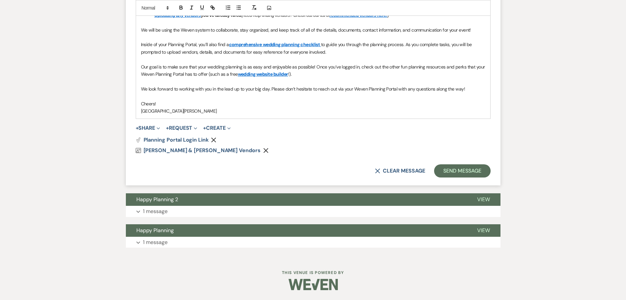
scroll to position [400, 0]
drag, startPoint x: 278, startPoint y: 151, endPoint x: 343, endPoint y: 199, distance: 80.4
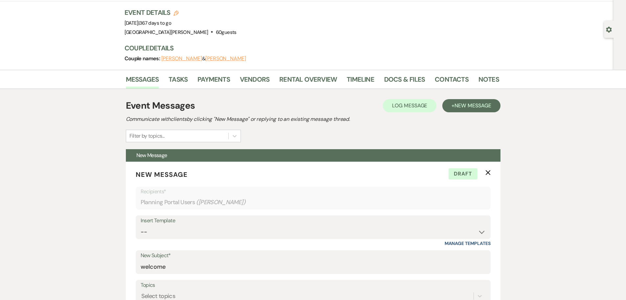
scroll to position [38, 0]
click at [228, 78] on link "Payments" at bounding box center [214, 81] width 33 height 14
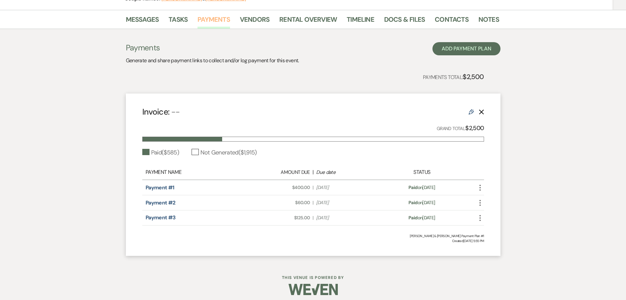
scroll to position [103, 0]
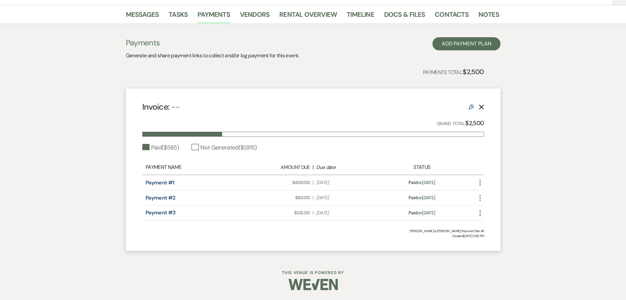
click at [568, 171] on div "Messages Tasks Payments Vendors Rental Overview Timeline Docs & Files Contacts …" at bounding box center [313, 131] width 626 height 252
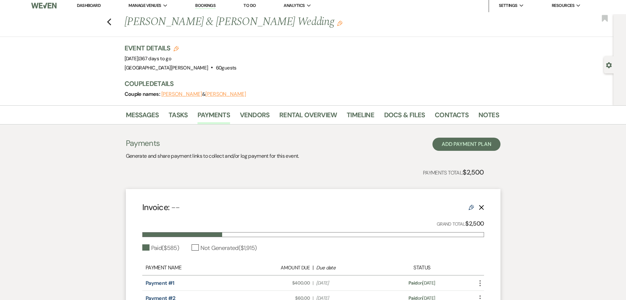
scroll to position [0, 0]
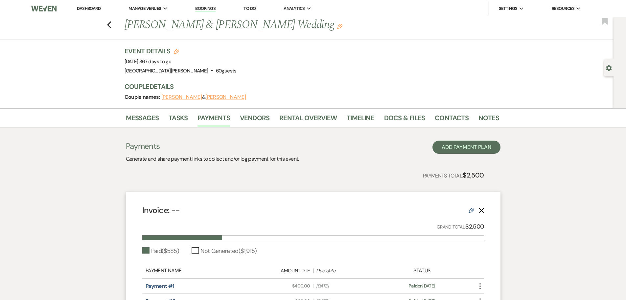
click at [171, 96] on button "Kevin" at bounding box center [181, 96] width 41 height 5
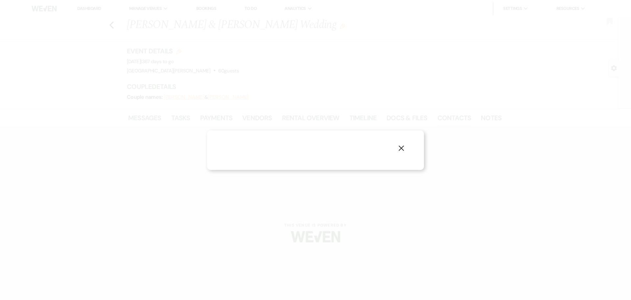
select select "1"
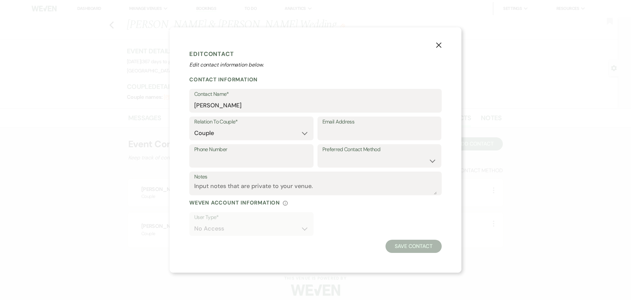
click at [436, 45] on icon "X" at bounding box center [439, 45] width 6 height 6
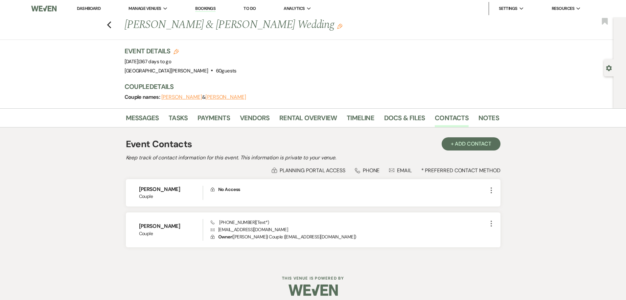
click at [206, 95] on button "Leslie Smith" at bounding box center [226, 96] width 41 height 5
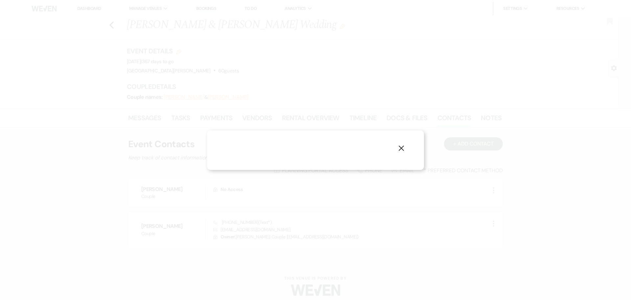
select select "1"
select select "text"
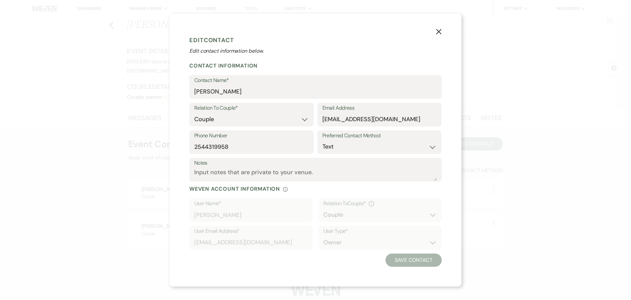
click at [439, 30] on icon "X" at bounding box center [439, 32] width 6 height 6
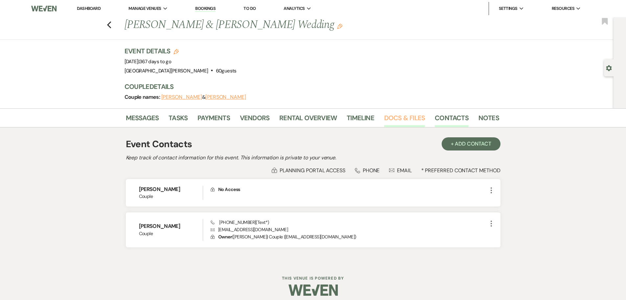
click at [408, 117] on link "Docs & Files" at bounding box center [404, 119] width 41 height 14
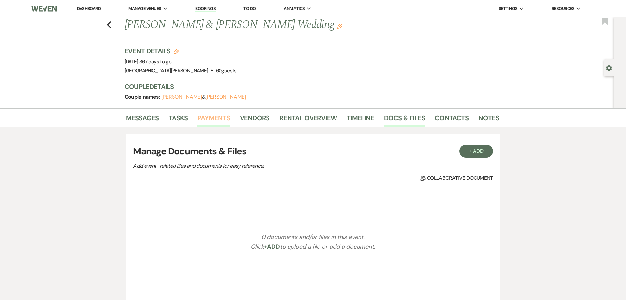
click at [217, 117] on link "Payments" at bounding box center [214, 119] width 33 height 14
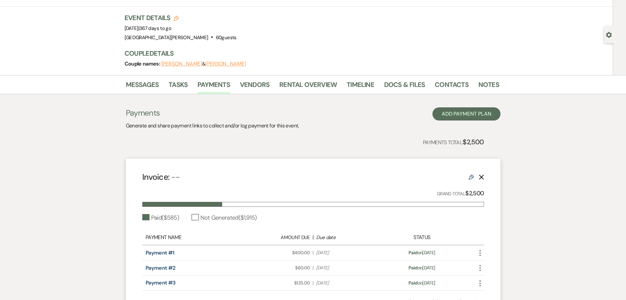
scroll to position [33, 0]
click at [487, 88] on link "Notes" at bounding box center [489, 87] width 21 height 14
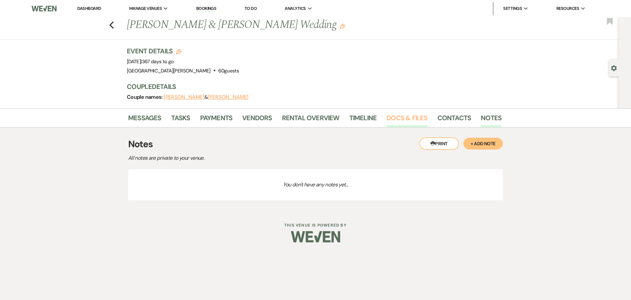
click at [414, 114] on link "Docs & Files" at bounding box center [407, 119] width 41 height 14
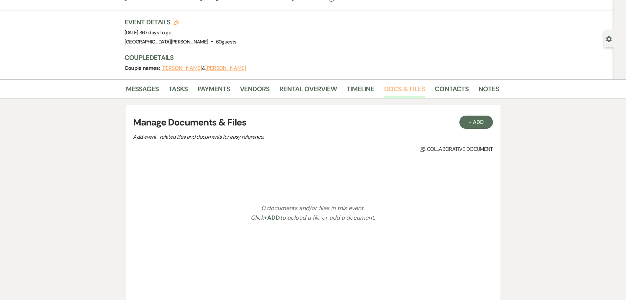
scroll to position [23, 0]
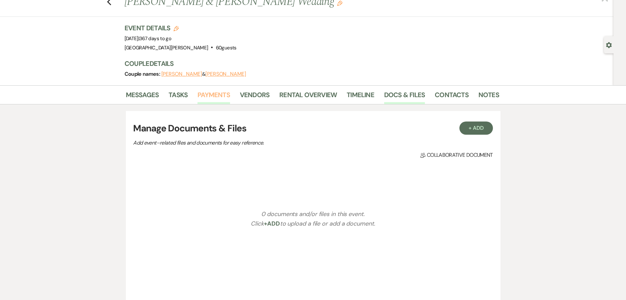
click at [217, 96] on link "Payments" at bounding box center [214, 96] width 33 height 14
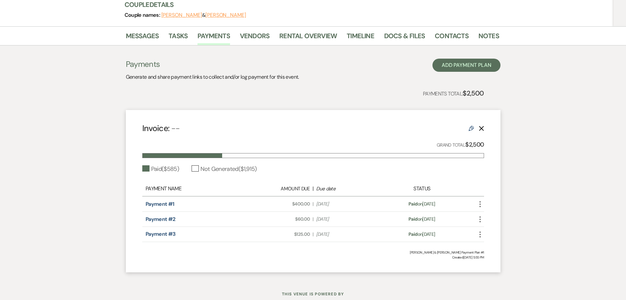
scroll to position [70, 0]
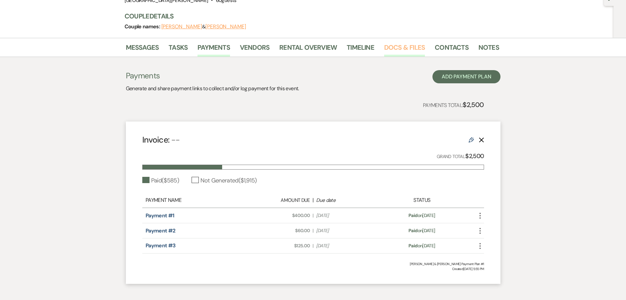
click at [412, 50] on link "Docs & Files" at bounding box center [404, 49] width 41 height 14
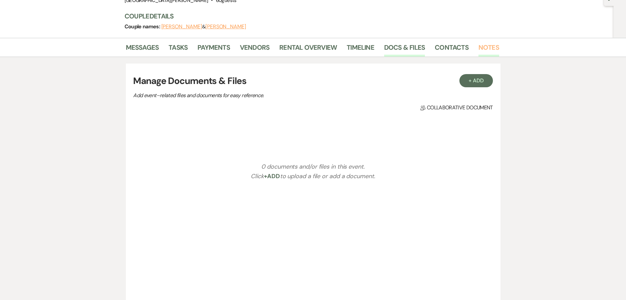
click at [479, 49] on link "Notes" at bounding box center [489, 49] width 21 height 14
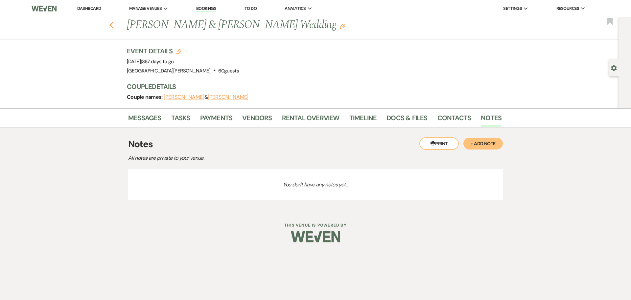
click at [111, 26] on use "button" at bounding box center [111, 24] width 4 height 7
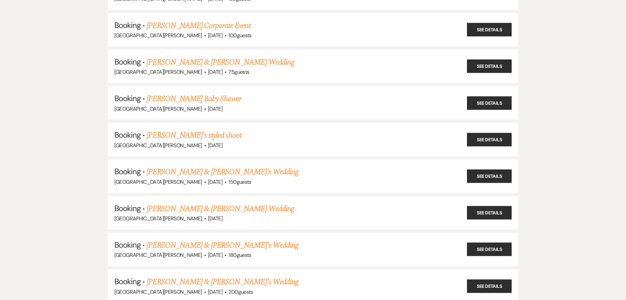
scroll to position [460, 0]
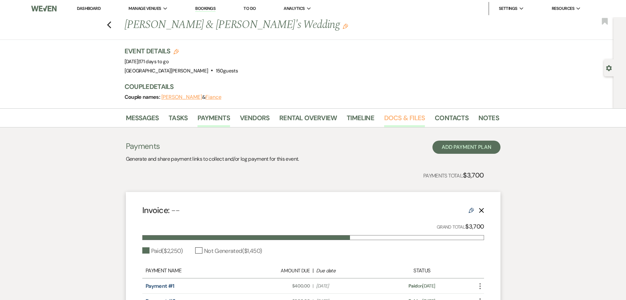
click at [413, 113] on link "Docs & Files" at bounding box center [404, 119] width 41 height 14
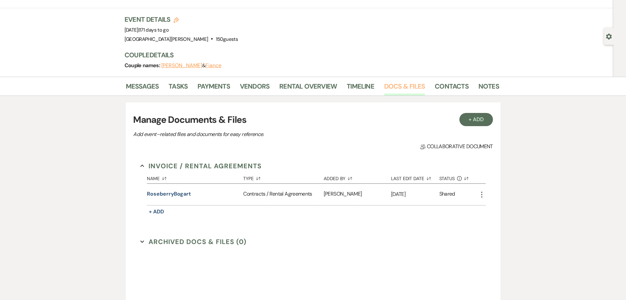
scroll to position [99, 0]
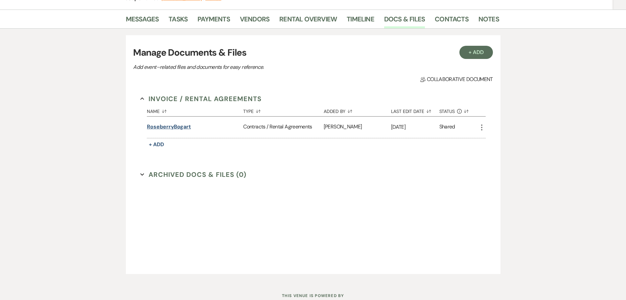
click at [156, 126] on button "RoseberryBogart" at bounding box center [169, 127] width 44 height 8
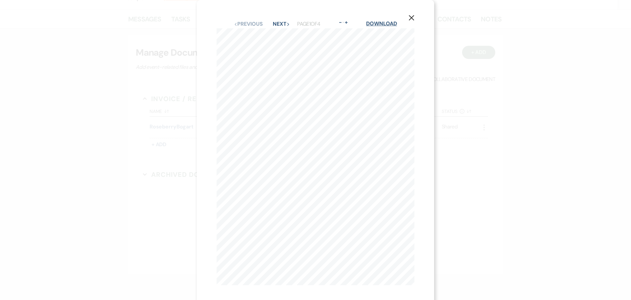
click at [382, 22] on link "Download" at bounding box center [381, 23] width 31 height 7
click at [410, 17] on icon "X" at bounding box center [412, 18] width 6 height 6
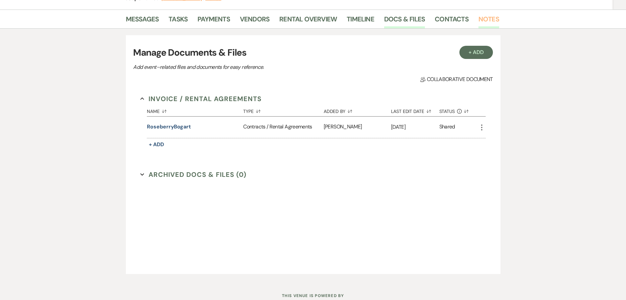
click at [492, 22] on link "Notes" at bounding box center [489, 21] width 21 height 14
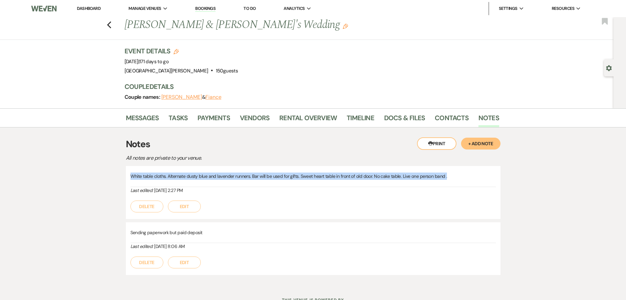
drag, startPoint x: 129, startPoint y: 174, endPoint x: 442, endPoint y: 178, distance: 313.1
click at [447, 177] on div "White table cloths. Alternate dusty blue and lavender runners. Bar will be used…" at bounding box center [313, 192] width 375 height 53
copy p "White table cloths. Alternate dusty blue and lavender runners. Bar will be used…"
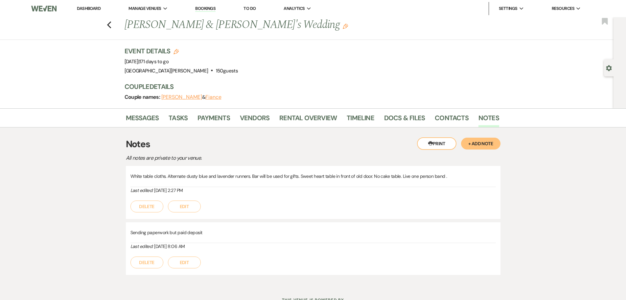
click at [272, 153] on div "Notes All notes are private to your venue." at bounding box center [313, 149] width 375 height 25
click at [112, 25] on icon "Previous" at bounding box center [109, 25] width 5 height 8
